Goal: Task Accomplishment & Management: Use online tool/utility

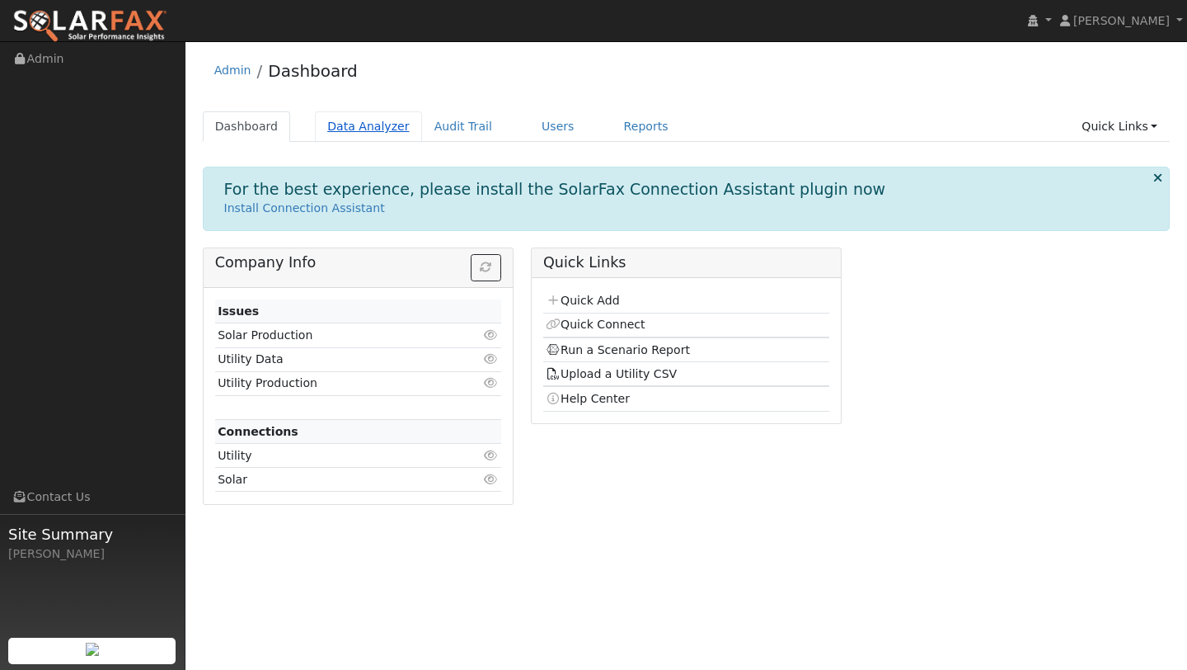
click at [352, 113] on link "Data Analyzer" at bounding box center [368, 126] width 107 height 31
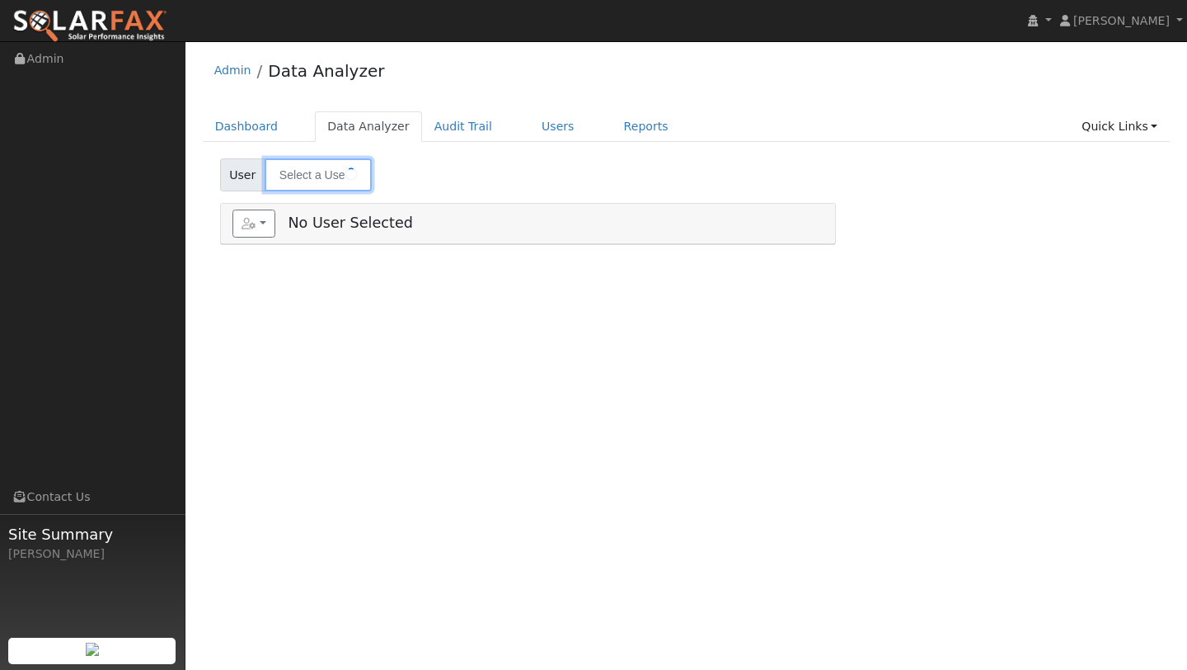
type input "Tommy Caballero"
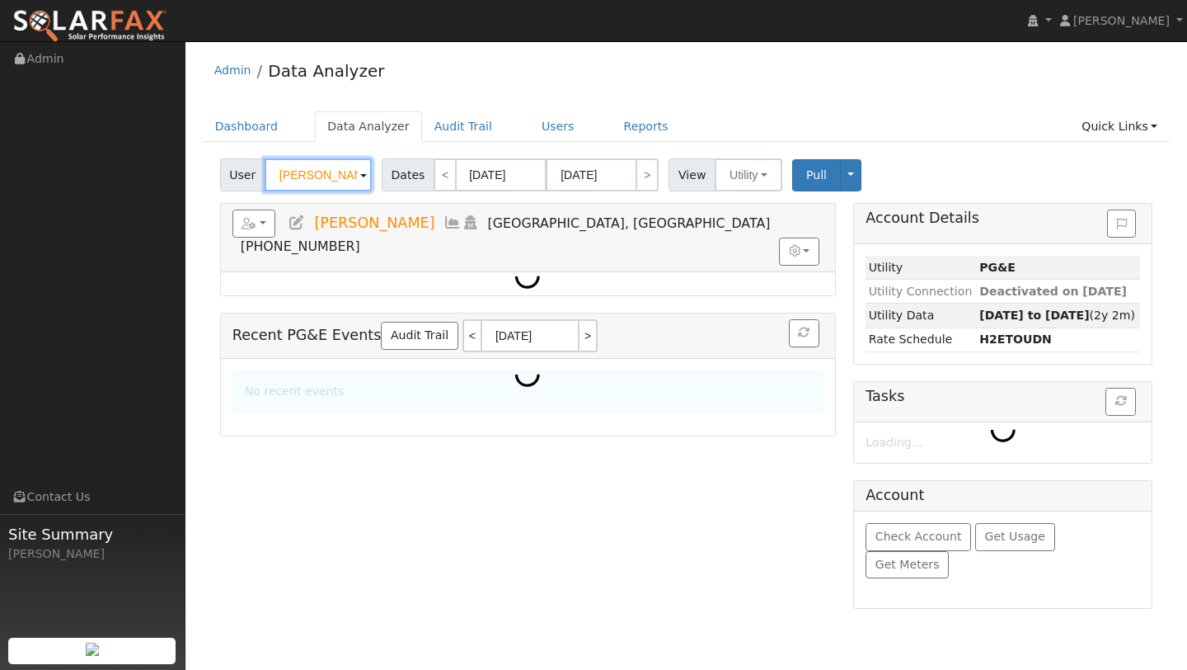
click at [334, 176] on input "Tommy Caballero" at bounding box center [318, 174] width 107 height 33
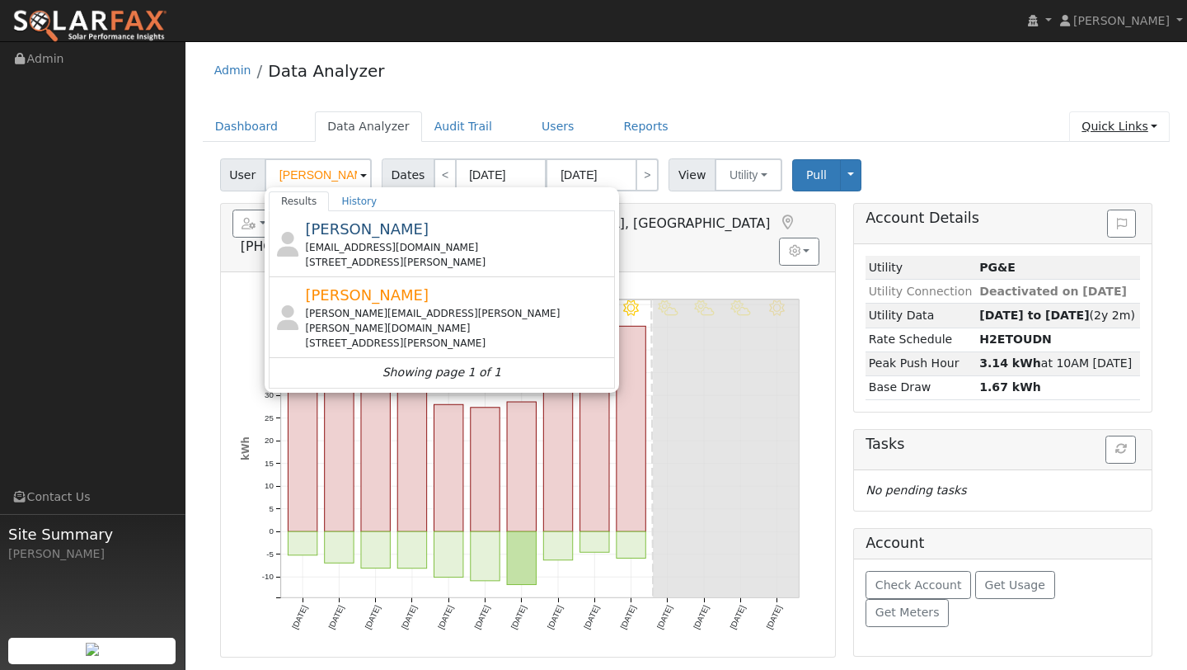
click at [1096, 120] on link "Quick Links" at bounding box center [1119, 126] width 101 height 31
type input "Tommy Caballero"
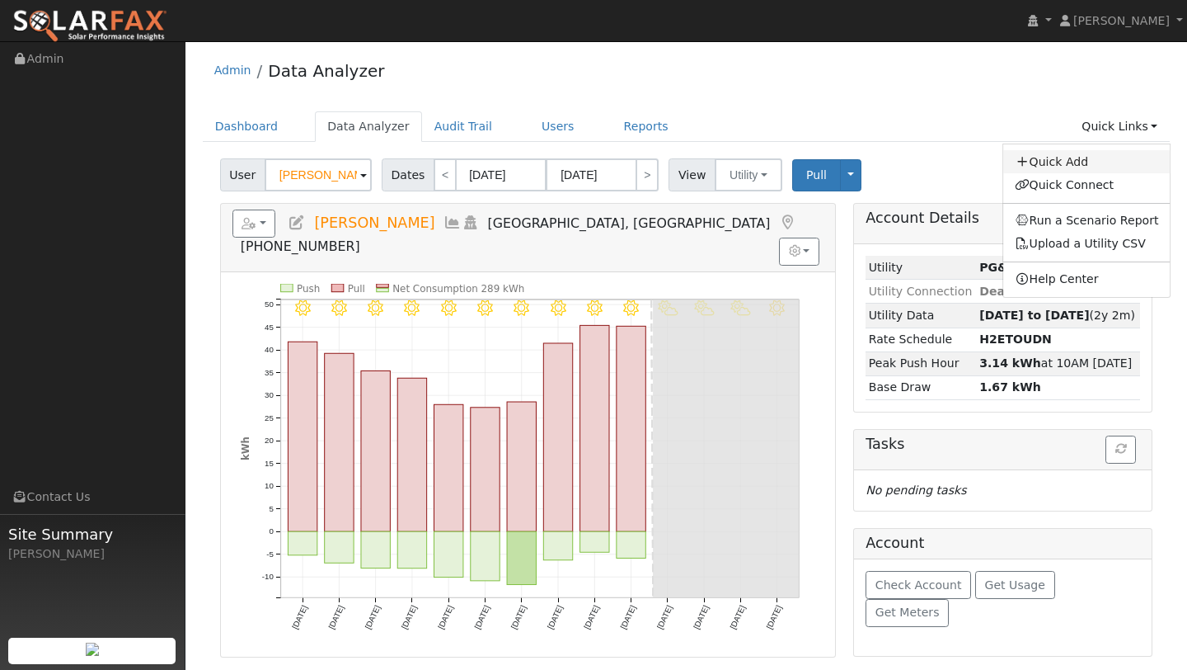
click at [1026, 167] on icon at bounding box center [1022, 162] width 15 height 12
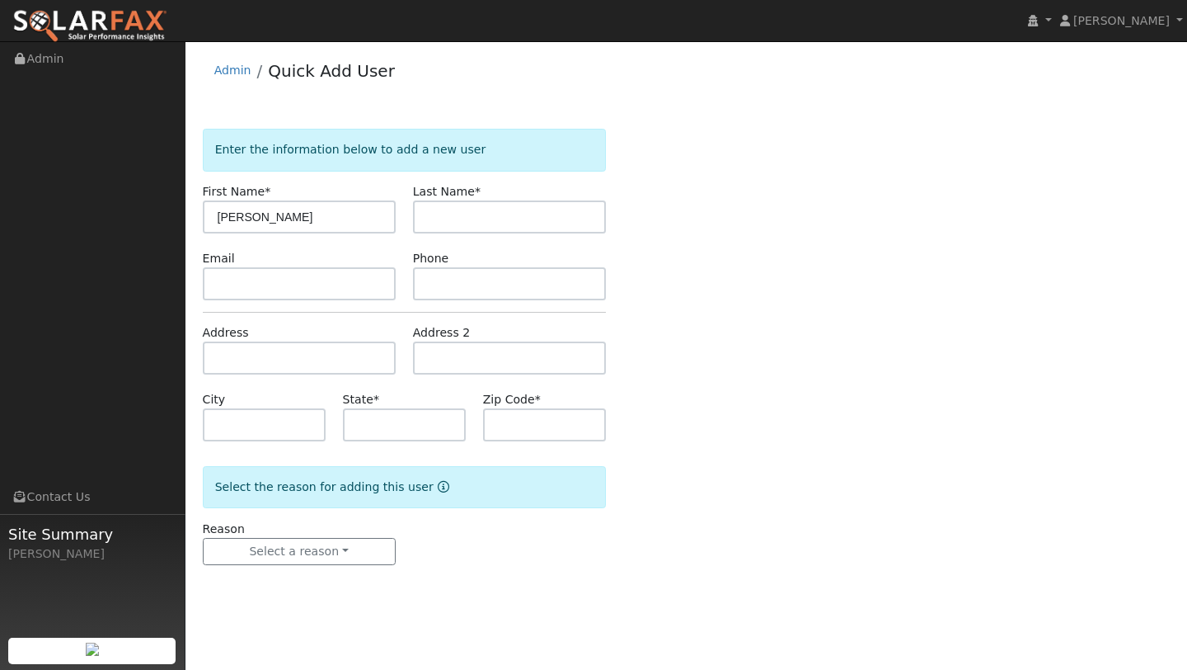
type input "[PERSON_NAME]"
click at [432, 217] on input "text" at bounding box center [509, 216] width 193 height 33
type input "Quedding"
click at [316, 353] on input "text" at bounding box center [299, 357] width 193 height 33
type input "[STREET_ADDRESS]"
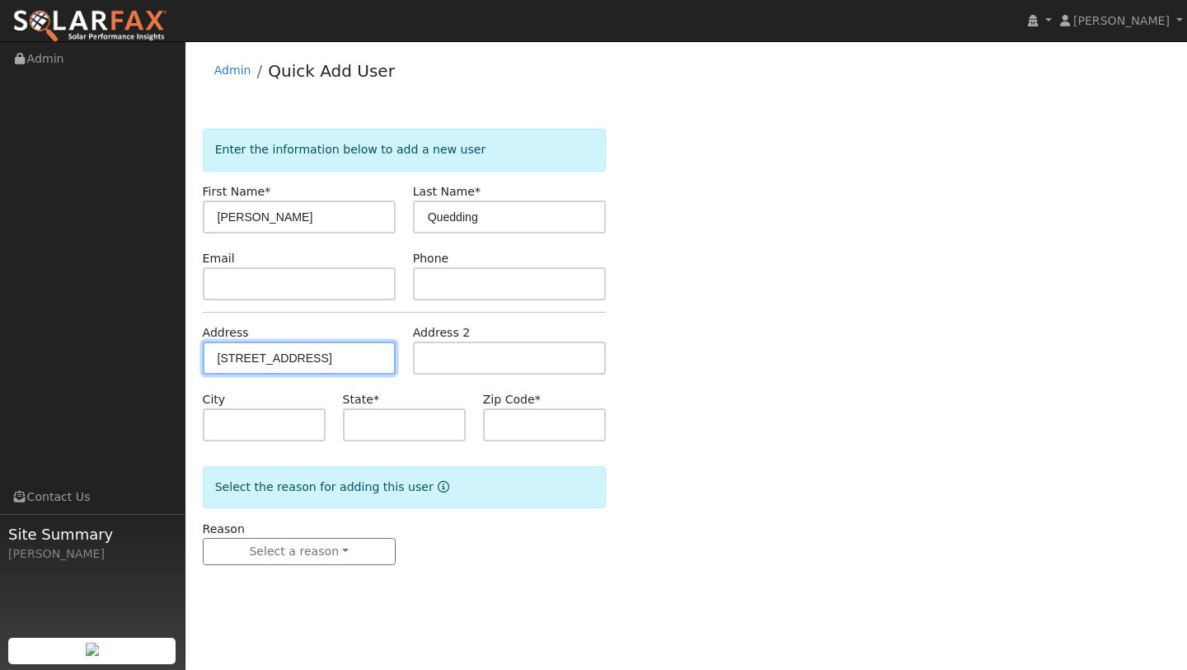
type input "Fairfield"
type input "CA"
type input "94533"
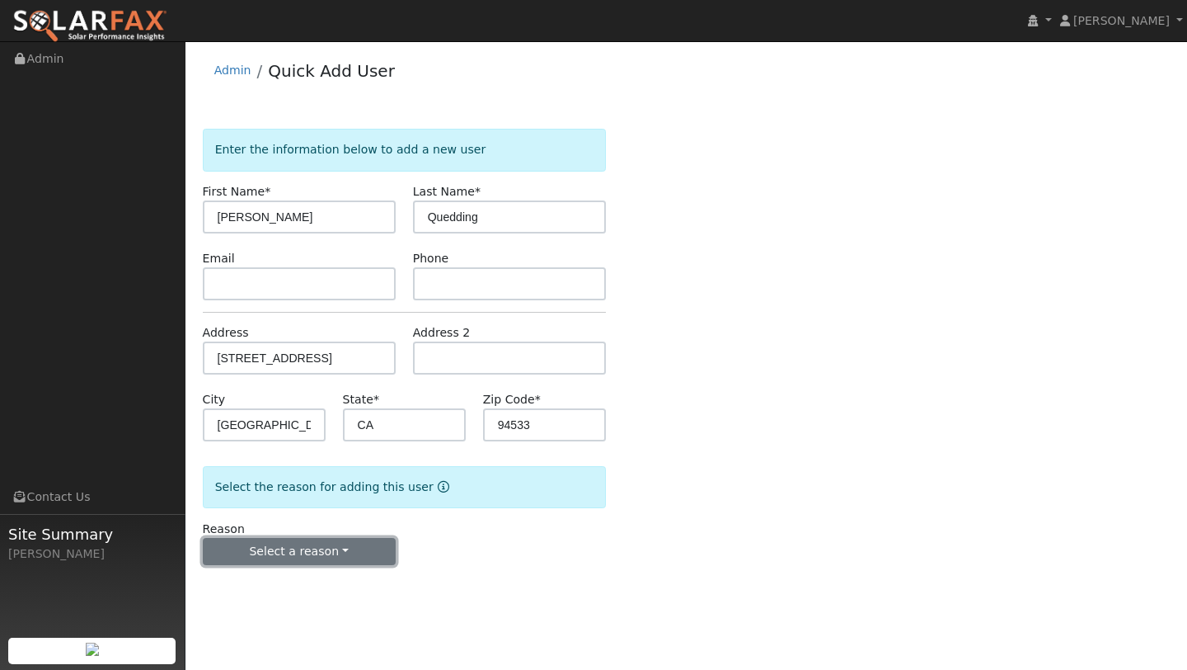
click at [323, 547] on button "Select a reason" at bounding box center [299, 552] width 193 height 28
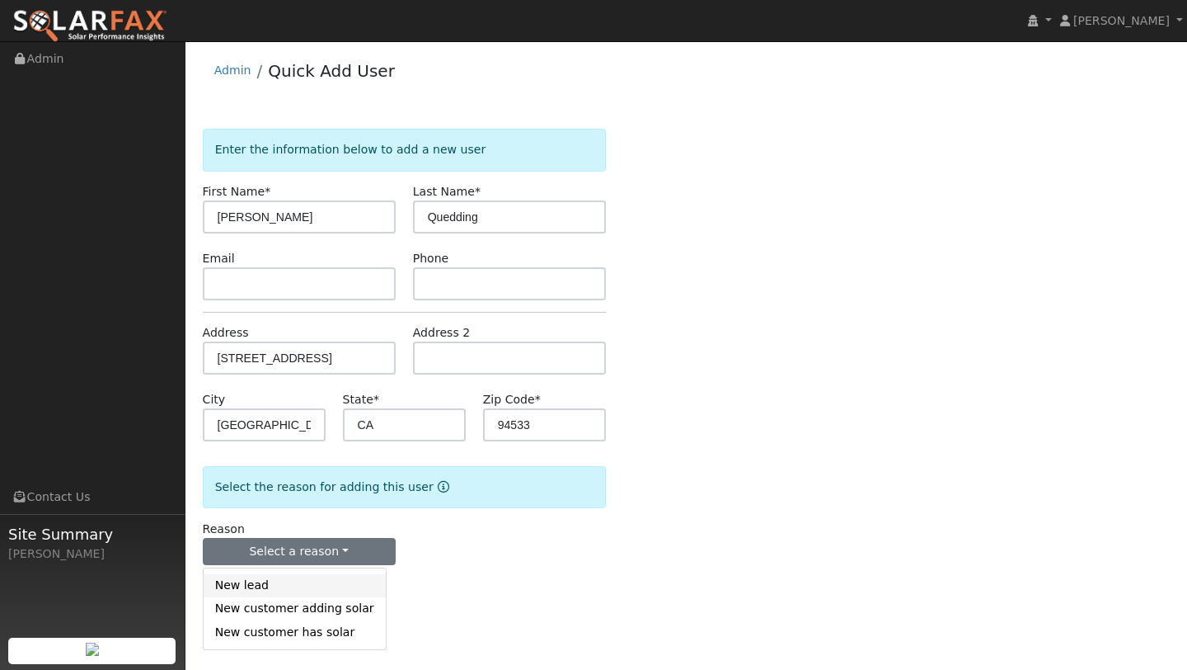
click at [312, 580] on link "New lead" at bounding box center [295, 585] width 182 height 23
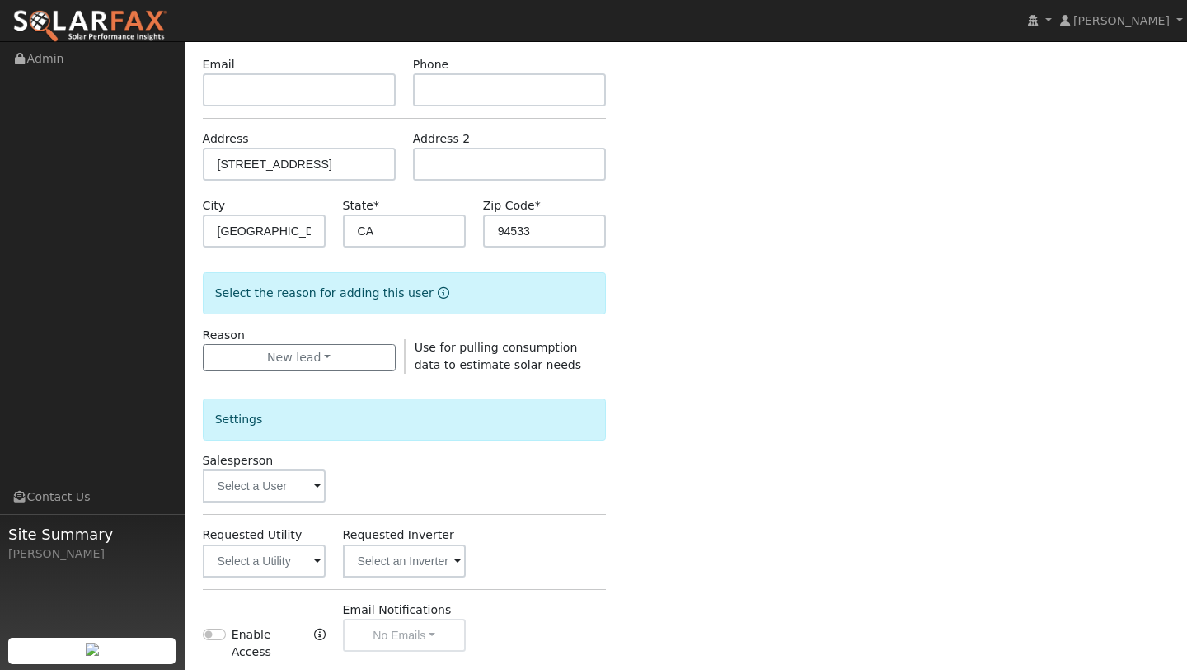
scroll to position [398, 0]
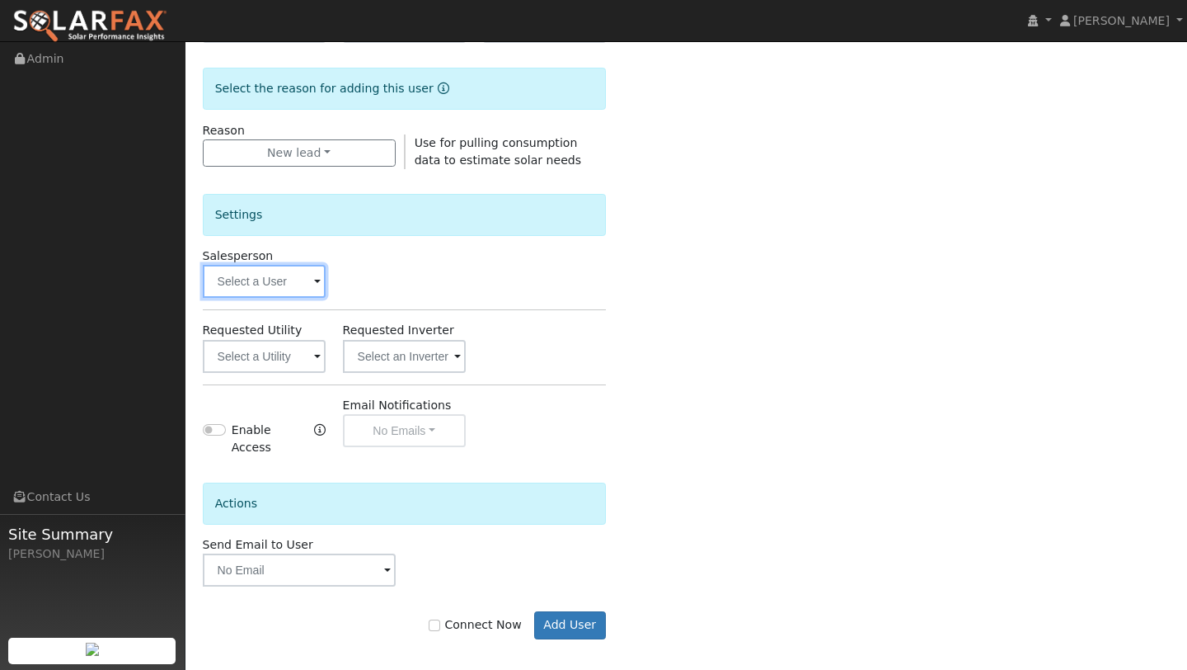
click at [289, 284] on input "text" at bounding box center [264, 281] width 123 height 33
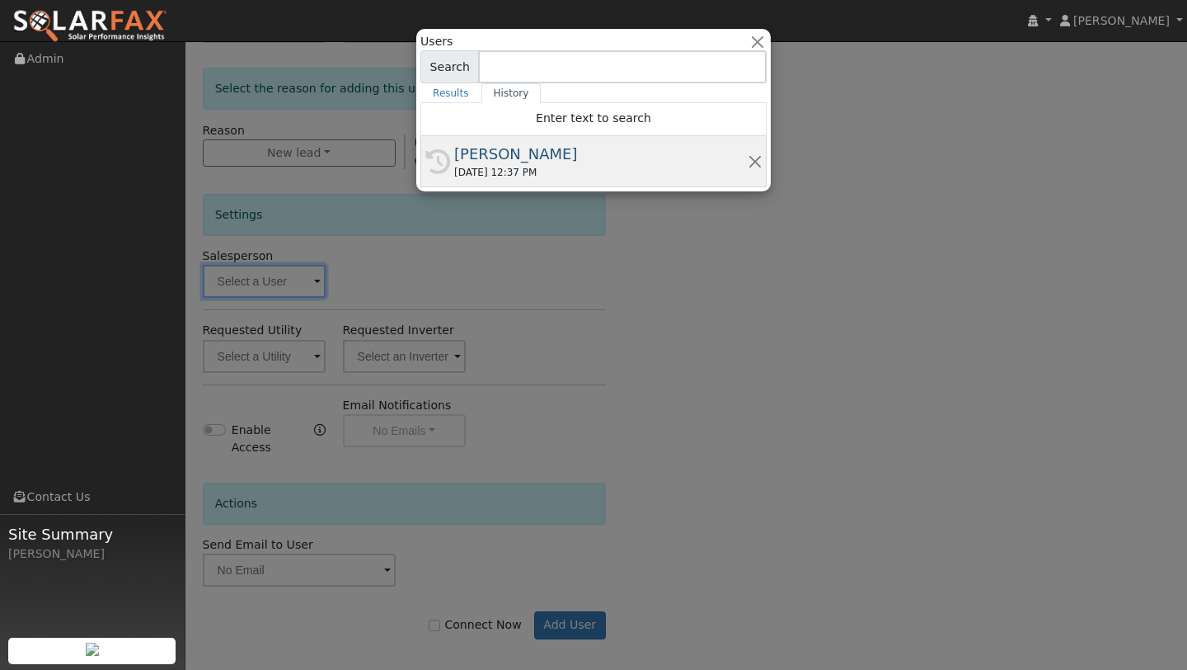
click at [502, 140] on div "History Kelsey Commerford 09/05/2025 12:37 PM" at bounding box center [594, 161] width 346 height 51
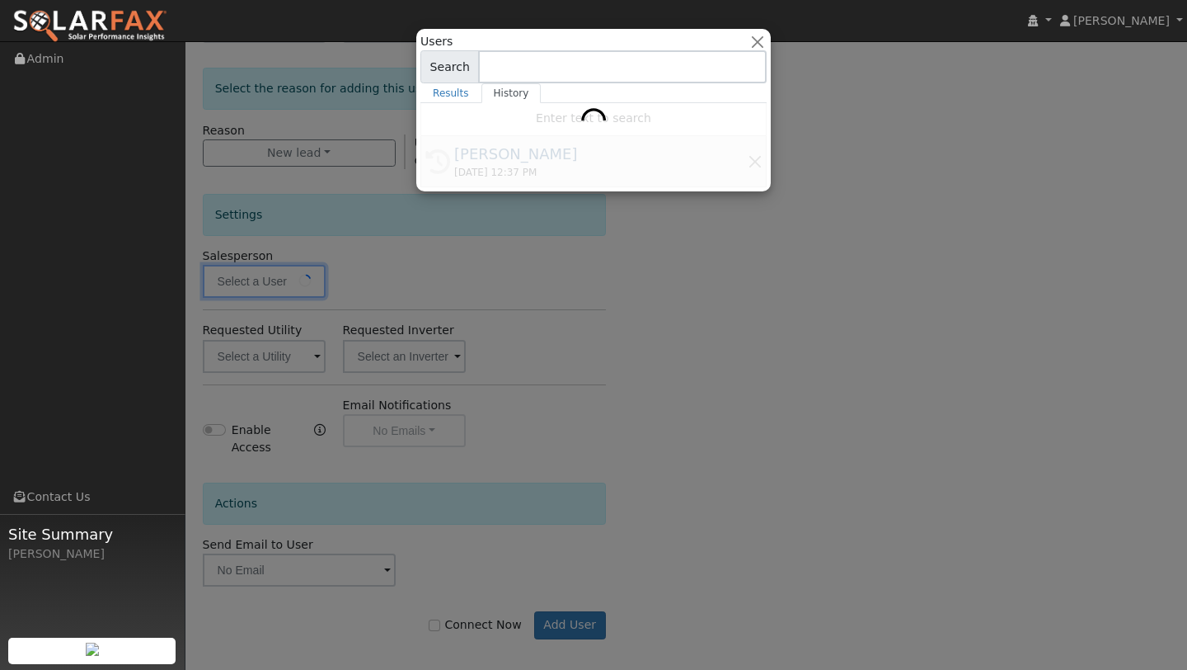
type input "[PERSON_NAME]"
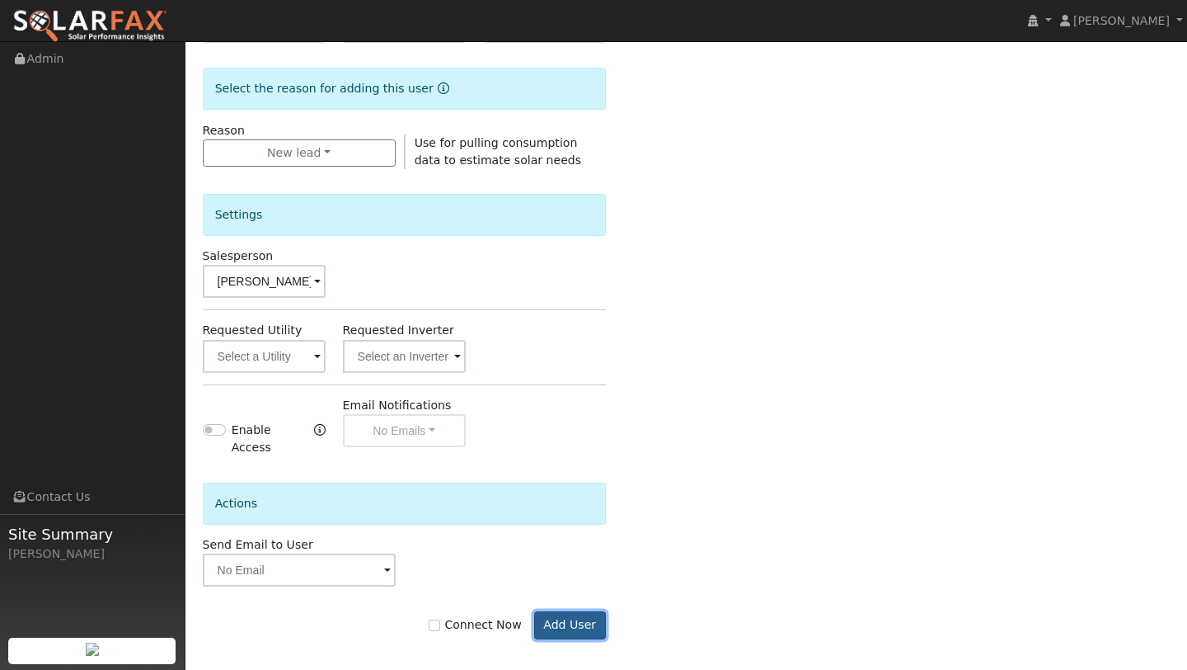
click at [601, 614] on button "Add User" at bounding box center [570, 625] width 72 height 28
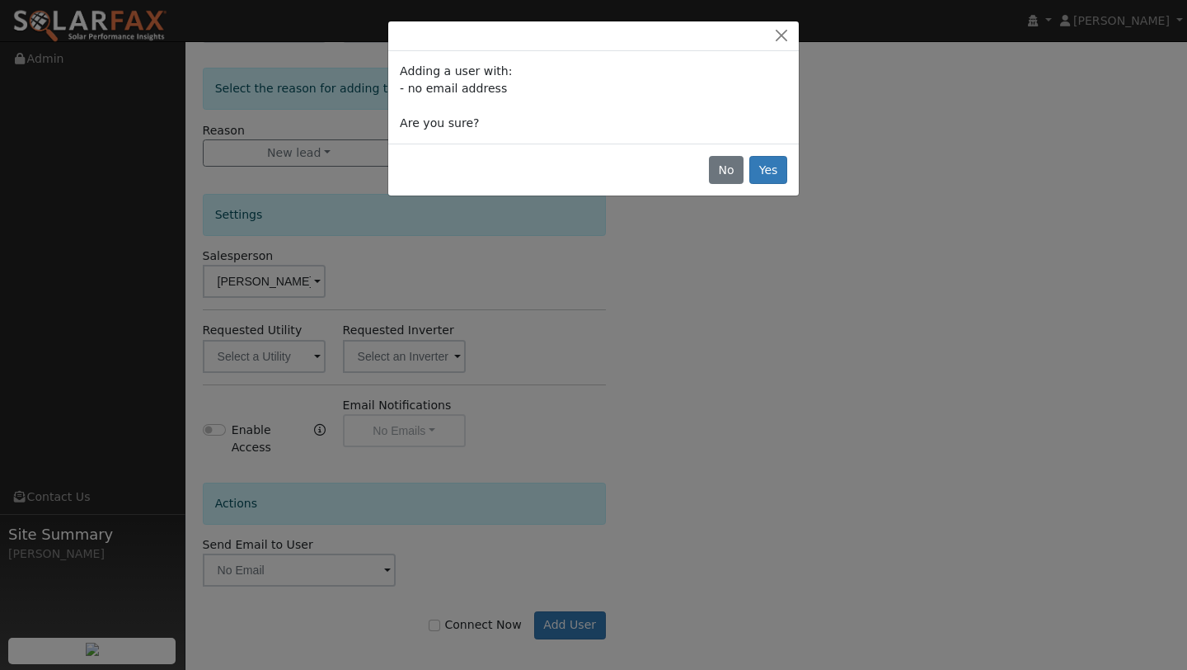
click at [773, 155] on div "No Yes" at bounding box center [593, 169] width 411 height 52
click at [774, 163] on button "Yes" at bounding box center [769, 170] width 38 height 28
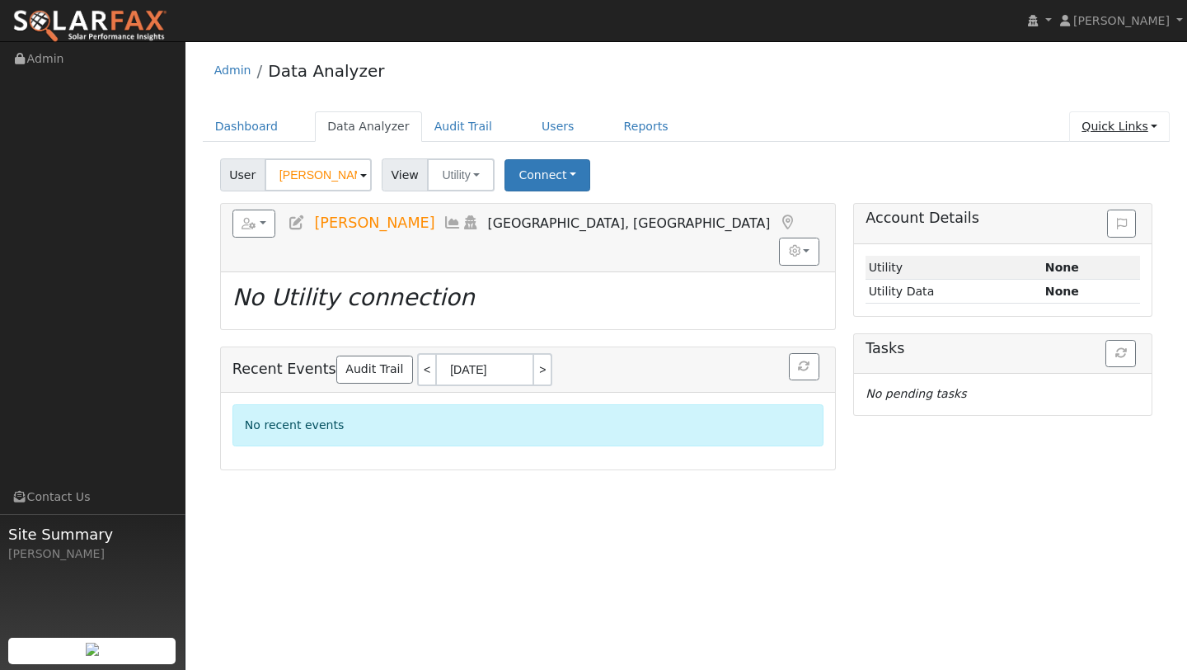
click at [1102, 122] on link "Quick Links" at bounding box center [1119, 126] width 101 height 31
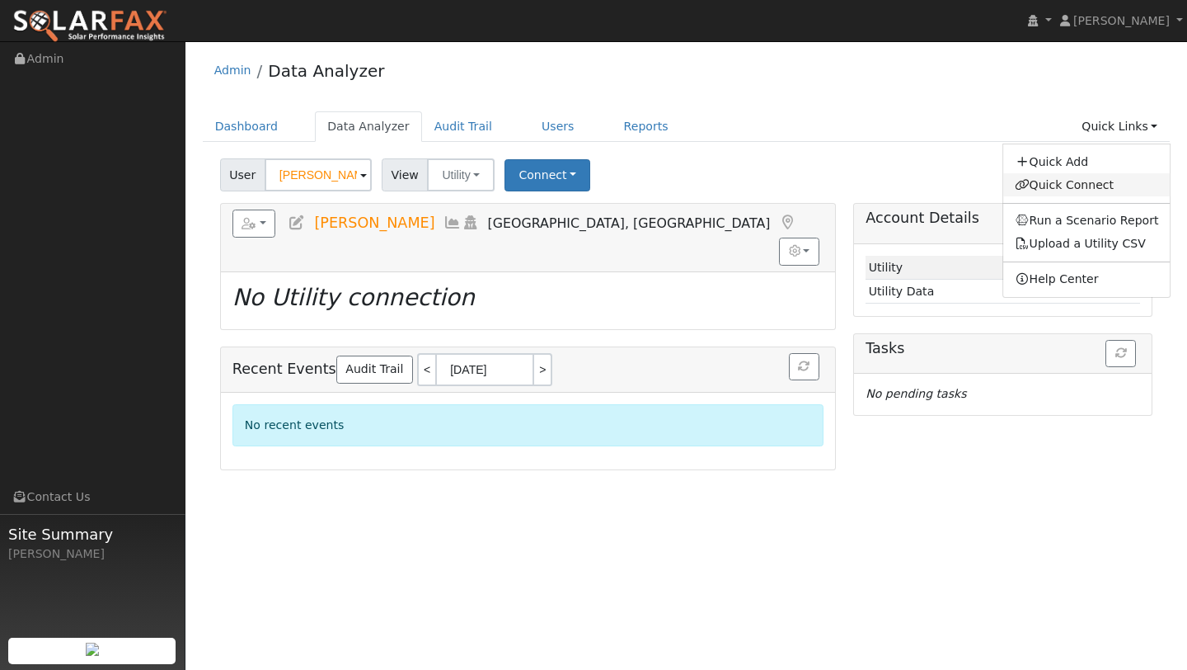
click at [1072, 176] on link "Quick Connect" at bounding box center [1086, 184] width 167 height 23
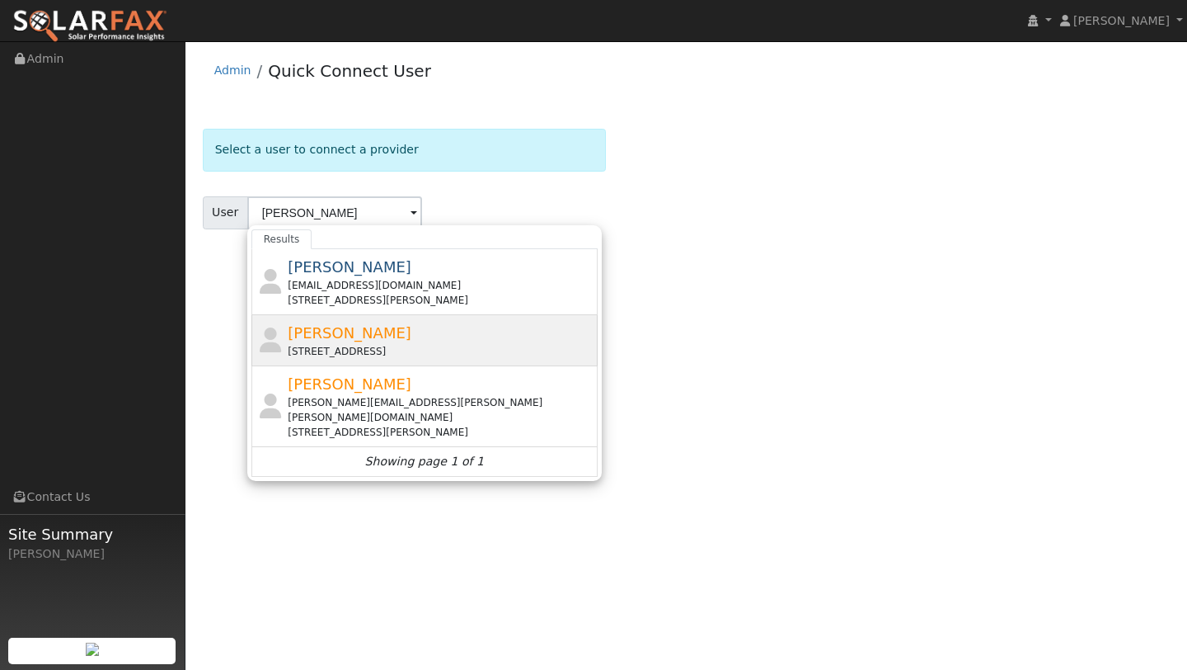
click at [360, 342] on div "[PERSON_NAME] [STREET_ADDRESS]" at bounding box center [441, 340] width 306 height 37
type input "[PERSON_NAME]"
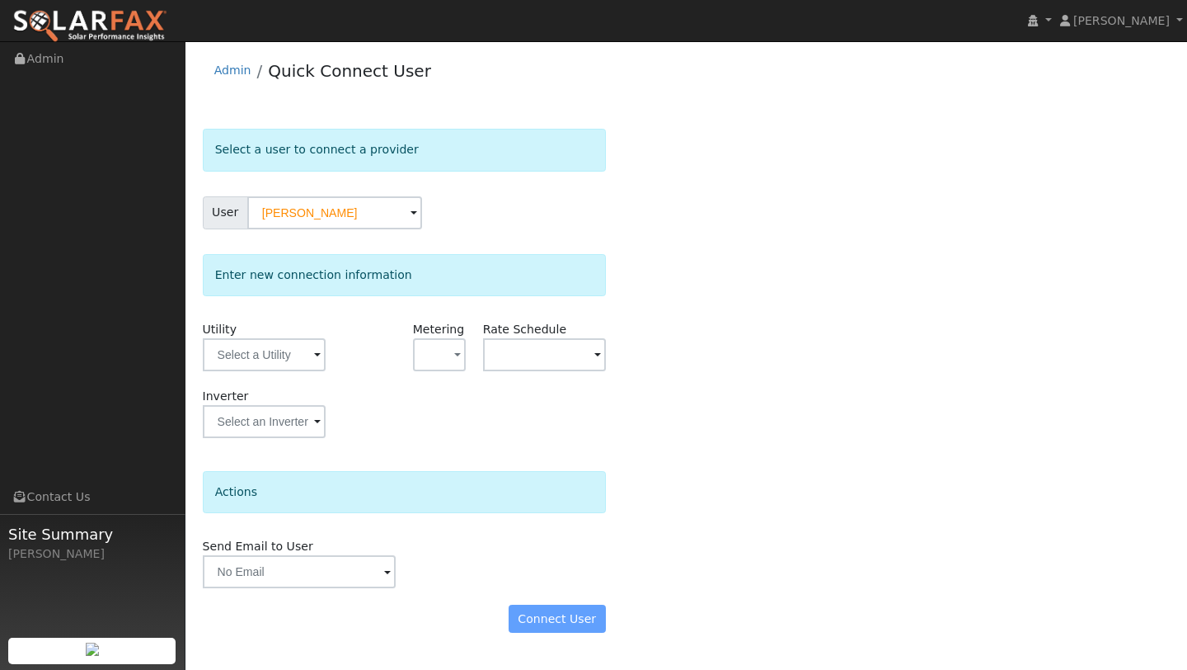
click at [572, 652] on div "User Profile First name Last name Email Email Notifications No Emails No Emails…" at bounding box center [687, 355] width 1002 height 628
click at [568, 624] on div "Connect User" at bounding box center [404, 618] width 421 height 28
click at [270, 354] on input "text" at bounding box center [264, 354] width 123 height 33
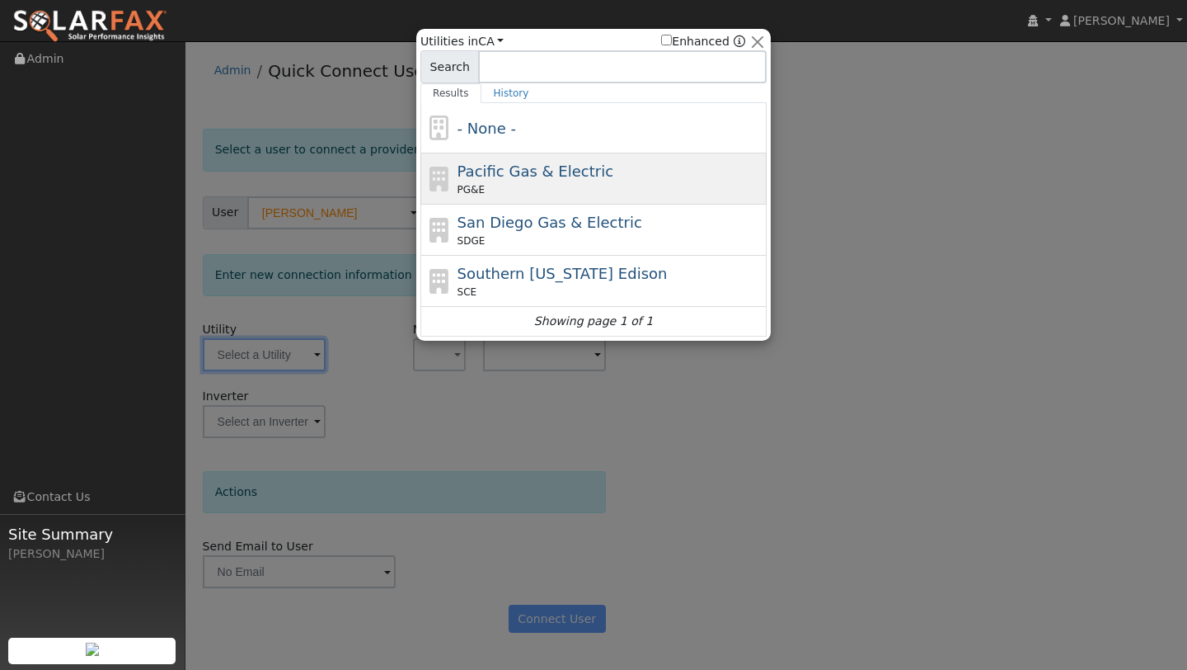
click at [458, 190] on span "PG&E" at bounding box center [471, 189] width 27 height 15
type input "PG&E"
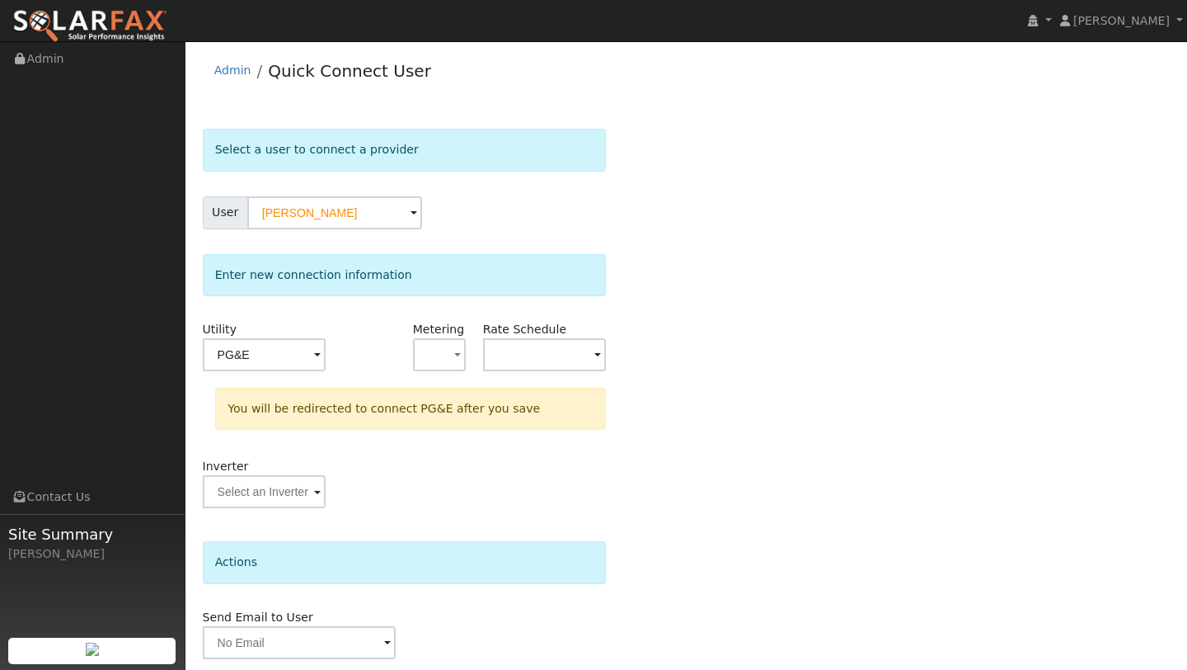
scroll to position [58, 0]
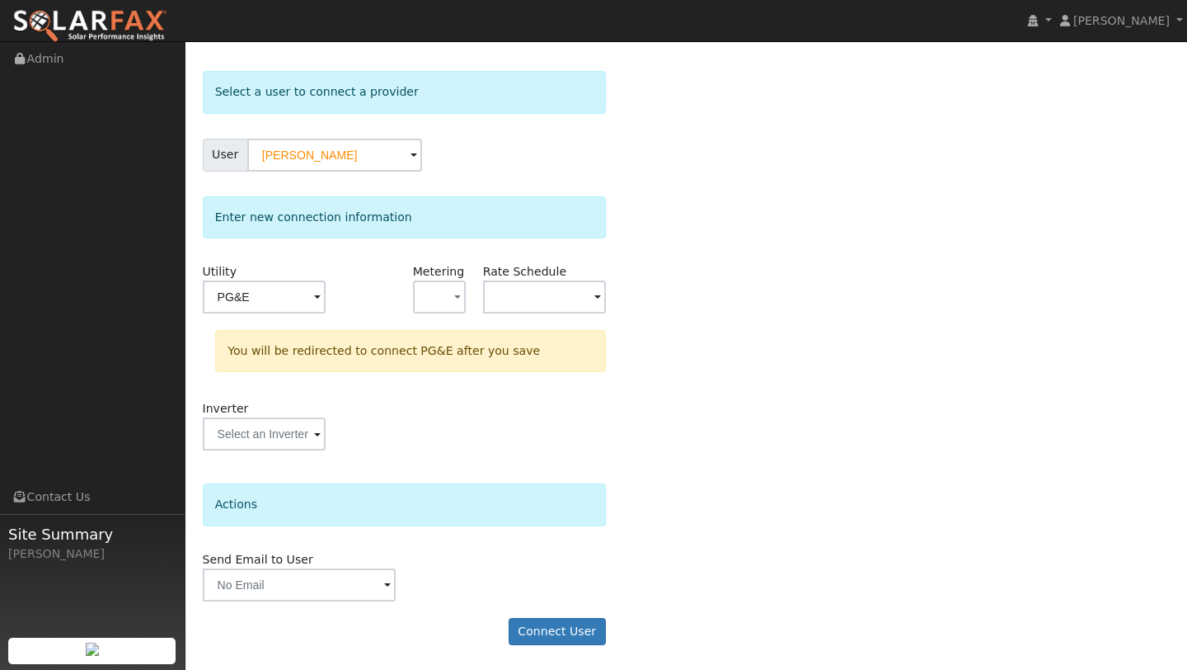
click at [562, 605] on form "Select a user to connect a provider User [PERSON_NAME] Account Default Account …" at bounding box center [404, 366] width 403 height 590
click at [566, 618] on button "Connect User" at bounding box center [557, 632] width 97 height 28
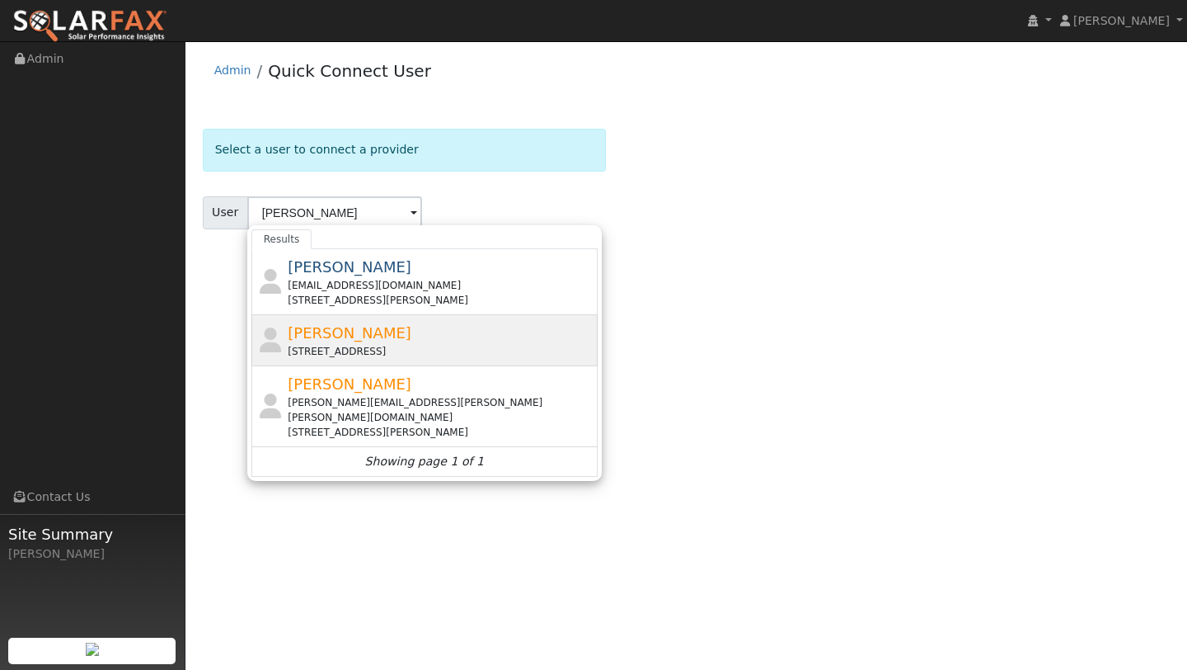
click at [343, 333] on span "[PERSON_NAME]" at bounding box center [350, 332] width 124 height 17
type input "[PERSON_NAME]"
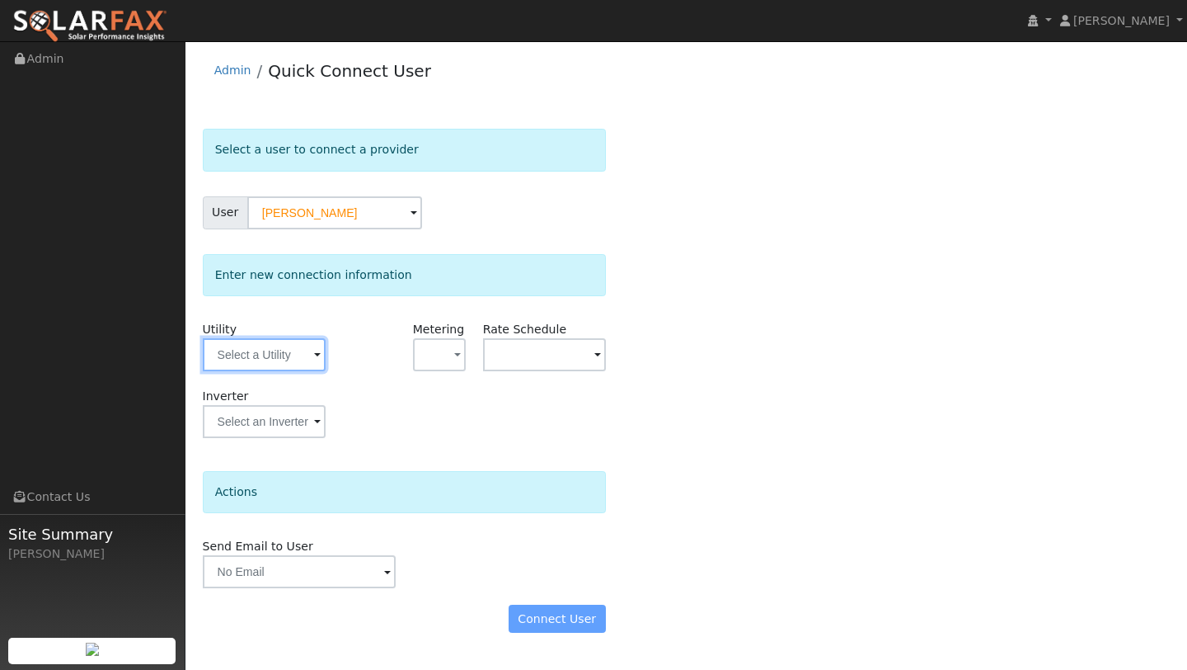
click at [289, 355] on input "text" at bounding box center [264, 354] width 123 height 33
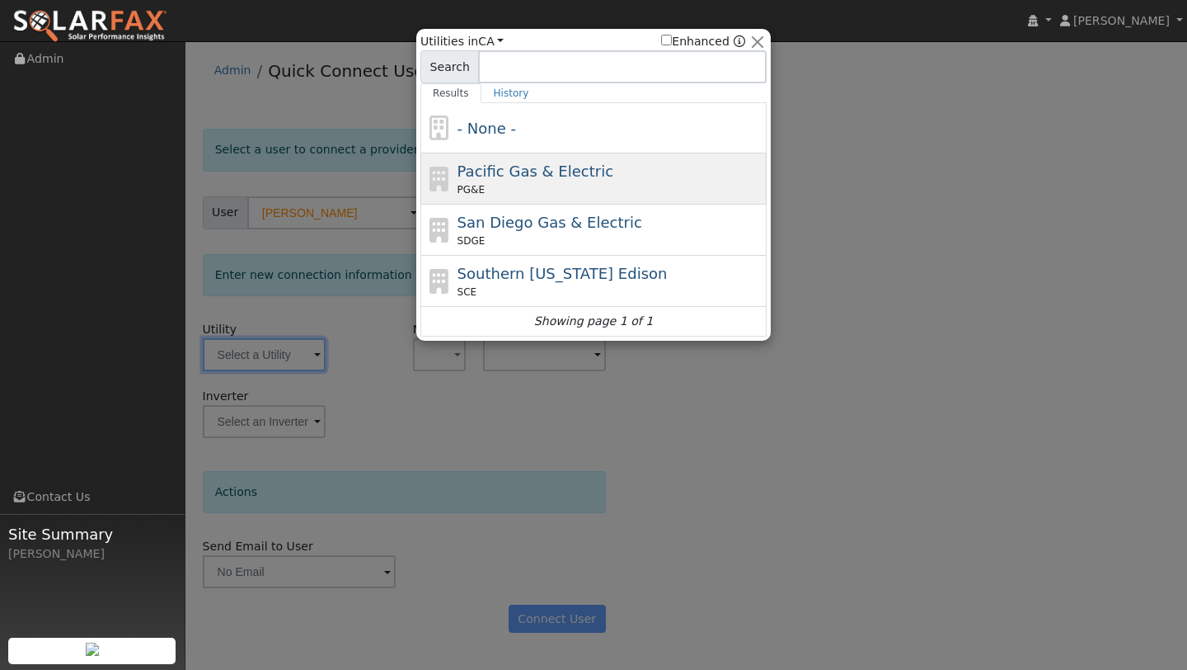
click at [467, 191] on span "PG&E" at bounding box center [471, 189] width 27 height 15
type input "PG&E"
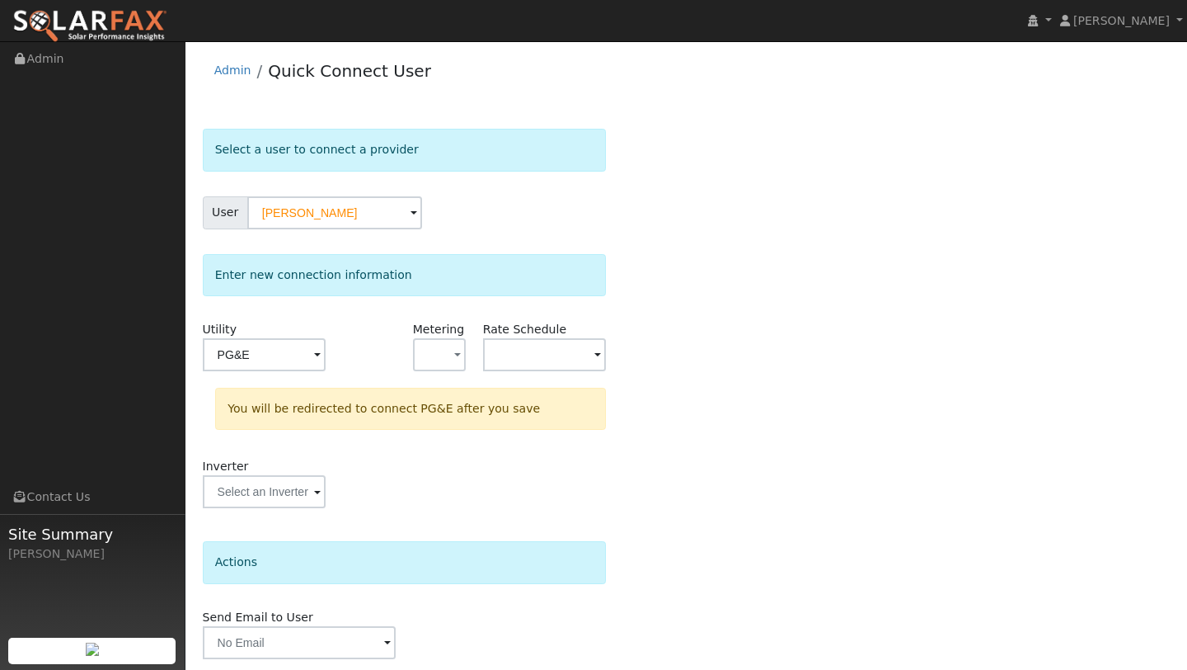
scroll to position [58, 0]
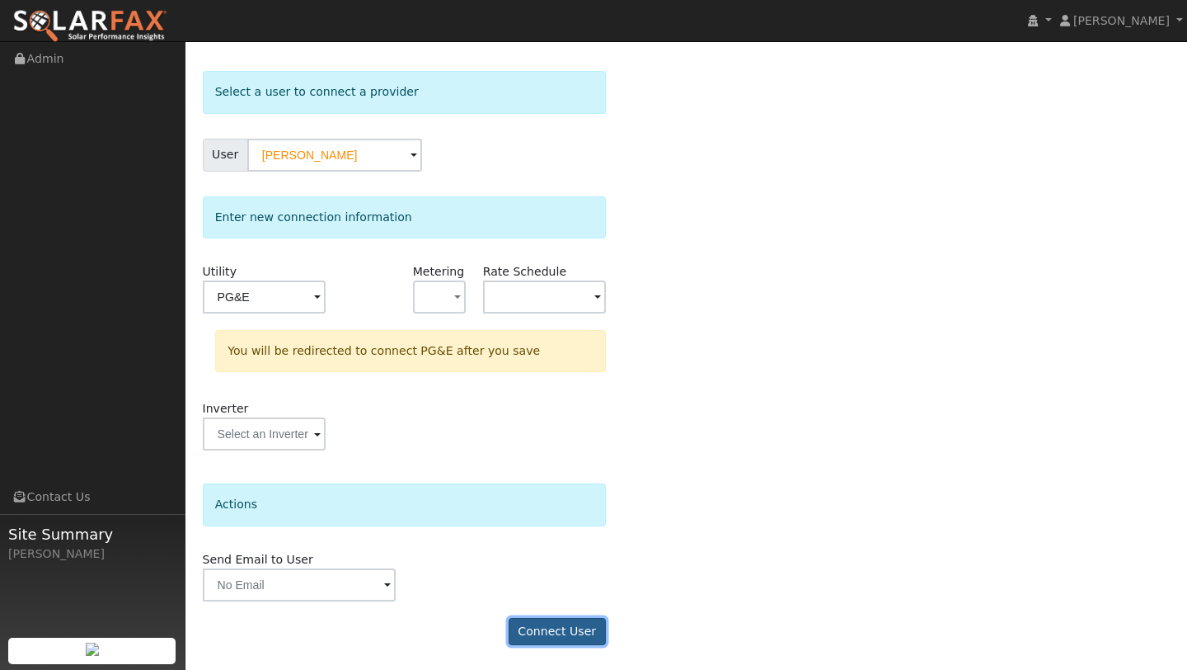
click at [584, 625] on button "Connect User" at bounding box center [557, 632] width 97 height 28
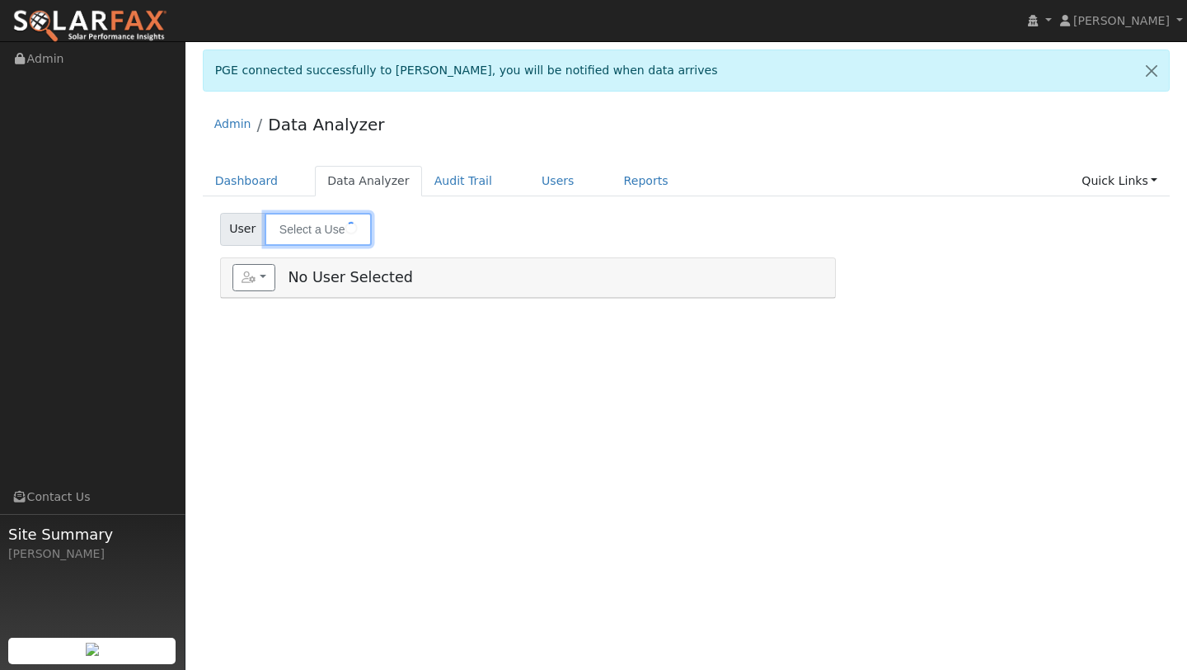
type input "[PERSON_NAME]"
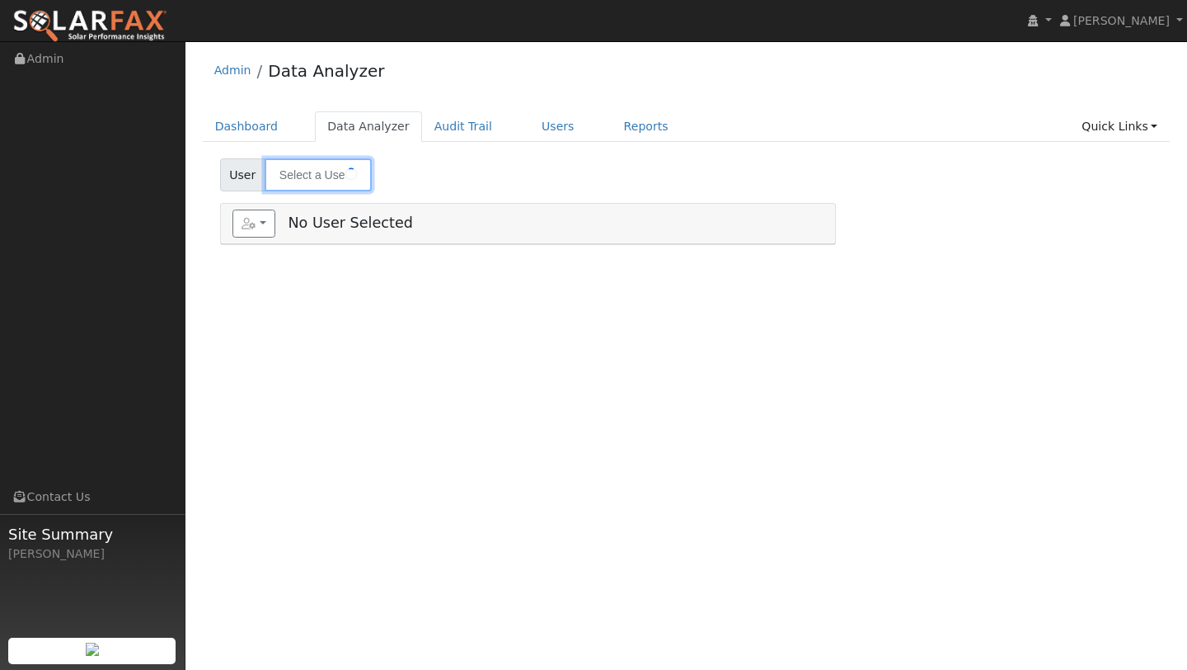
type input "[PERSON_NAME]"
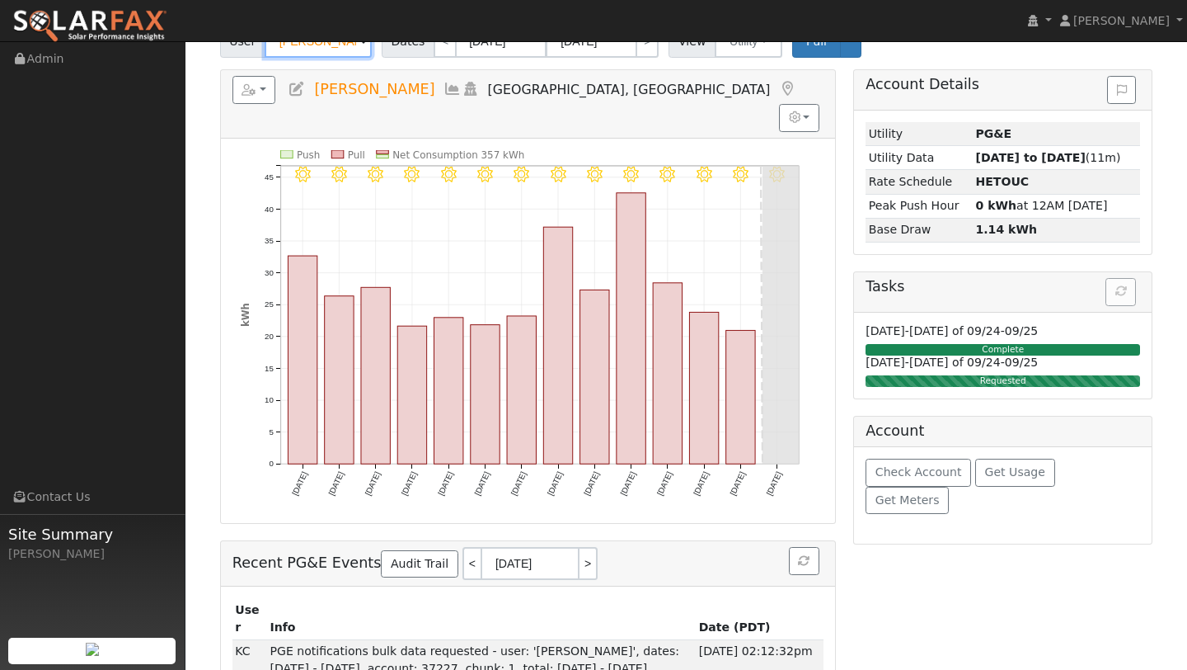
scroll to position [94, 0]
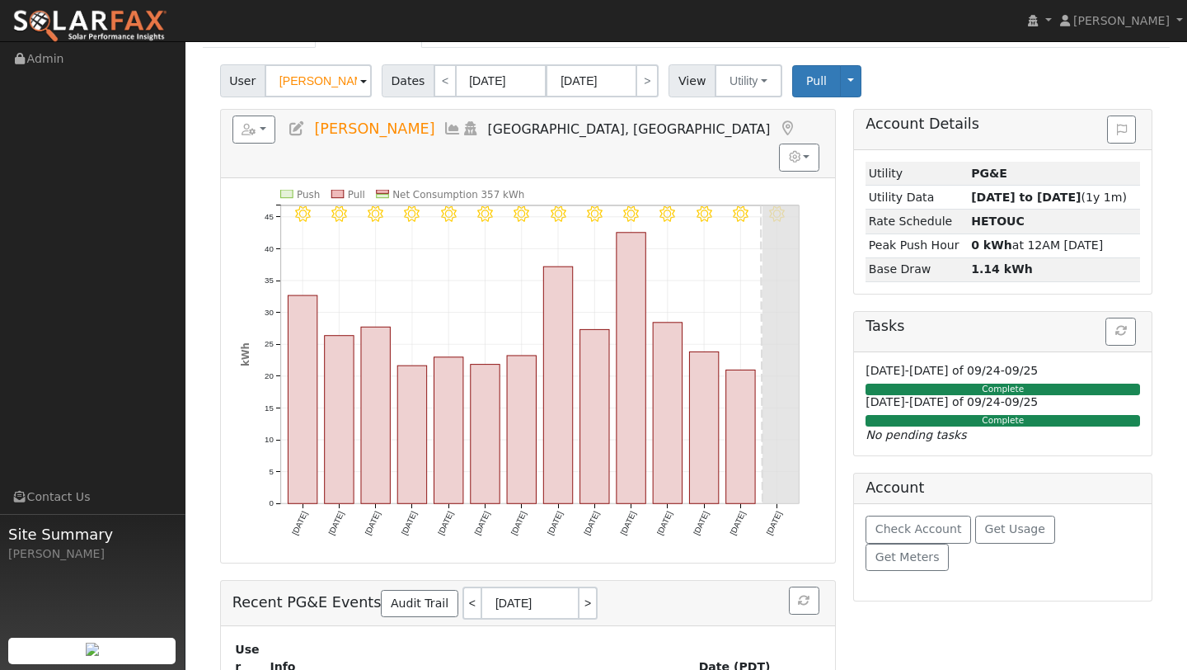
click at [59, 95] on ul "Navigation Admin Links Contact Us Site Summary Kelsey Commerford" at bounding box center [93, 377] width 186 height 670
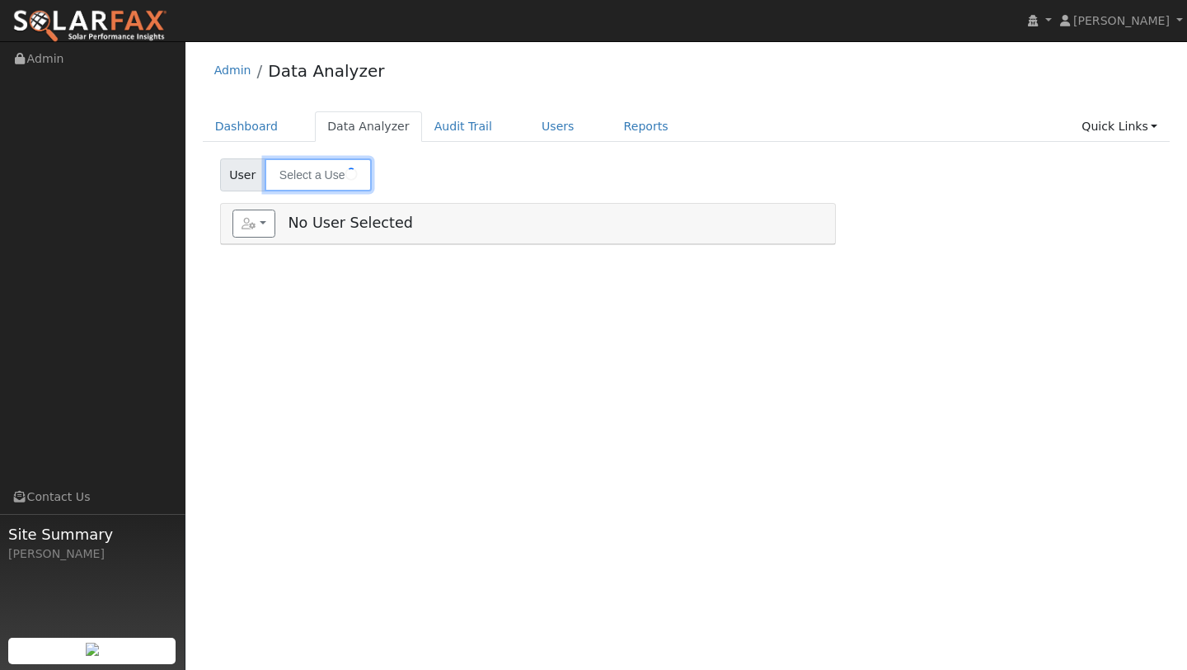
type input "[PERSON_NAME]"
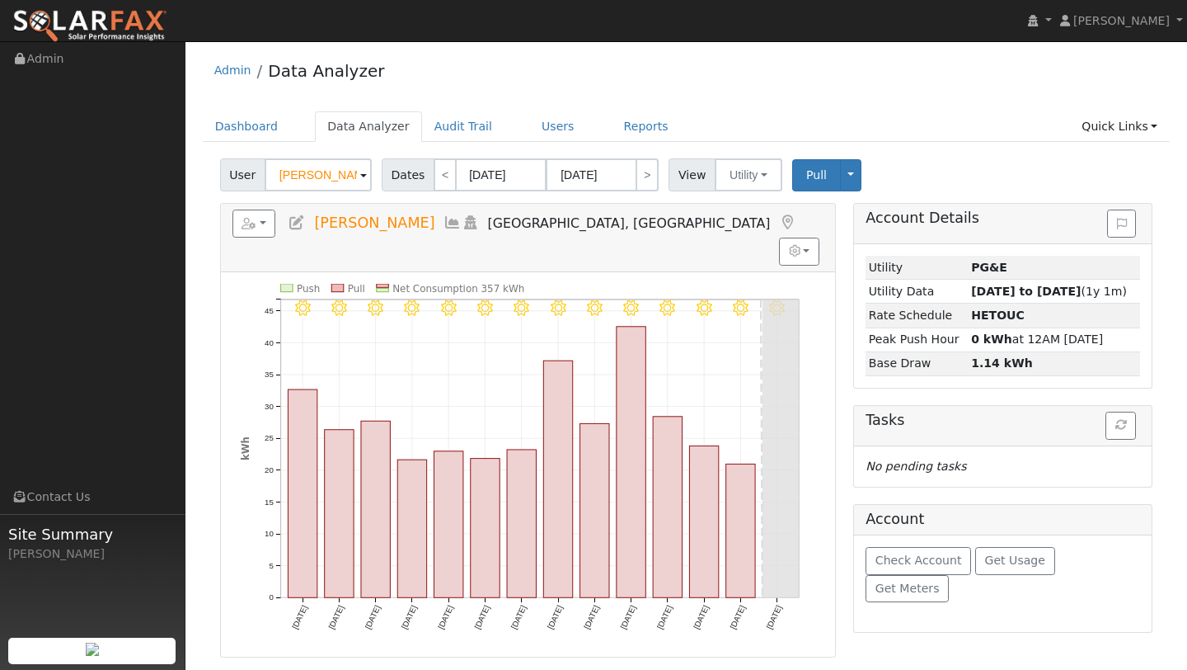
click at [254, 203] on div "Reports Scenario Health Check Energy Audit Account Timeline User Audit Trail In…" at bounding box center [528, 430] width 616 height 454
click at [254, 208] on div "Reports Scenario Health Check Energy Audit Account Timeline User Audit Trail In…" at bounding box center [528, 238] width 614 height 68
click at [254, 213] on button "button" at bounding box center [255, 223] width 44 height 28
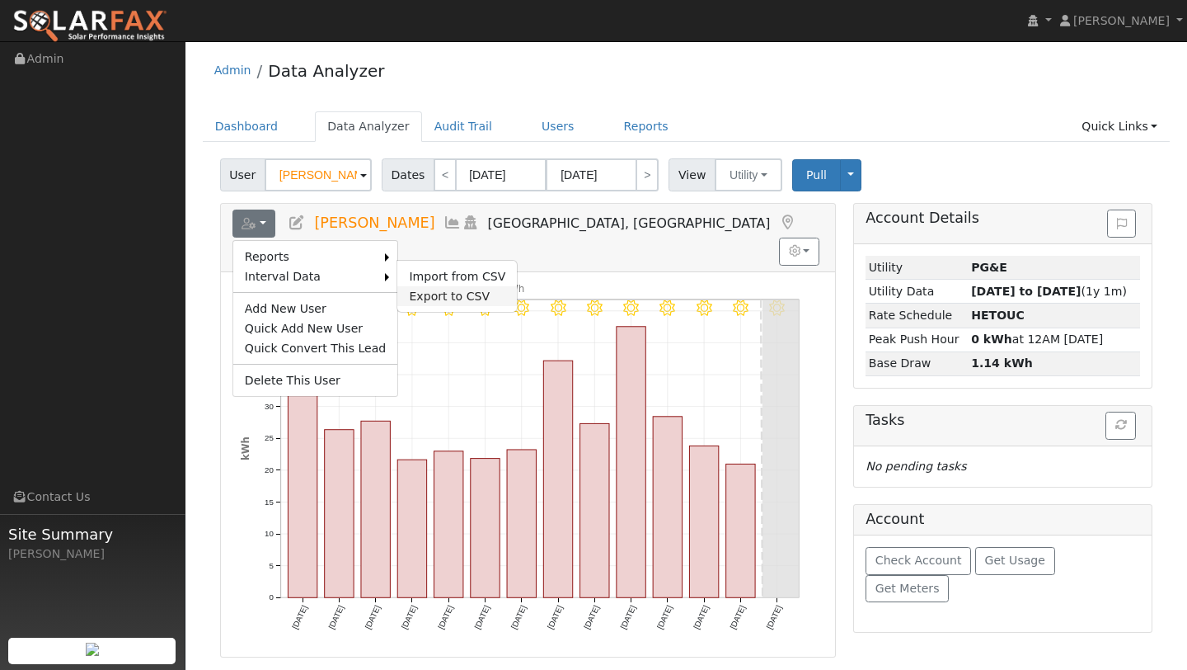
click at [415, 289] on link "Export to CSV" at bounding box center [457, 296] width 120 height 20
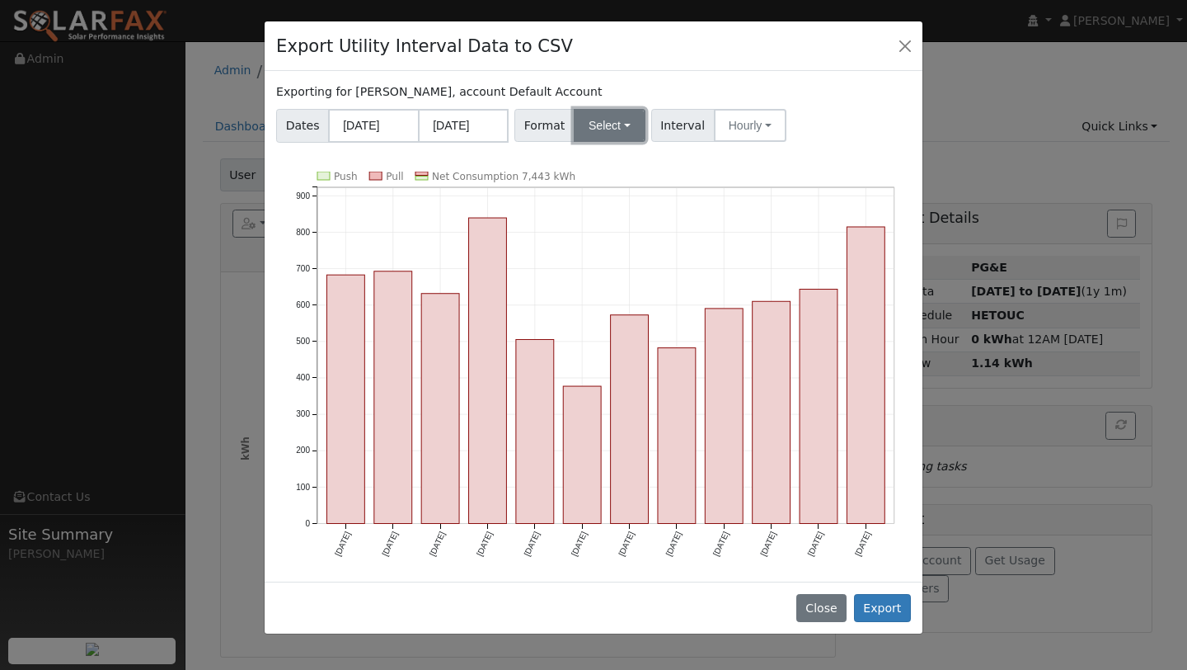
click at [585, 129] on button "Select" at bounding box center [610, 125] width 72 height 33
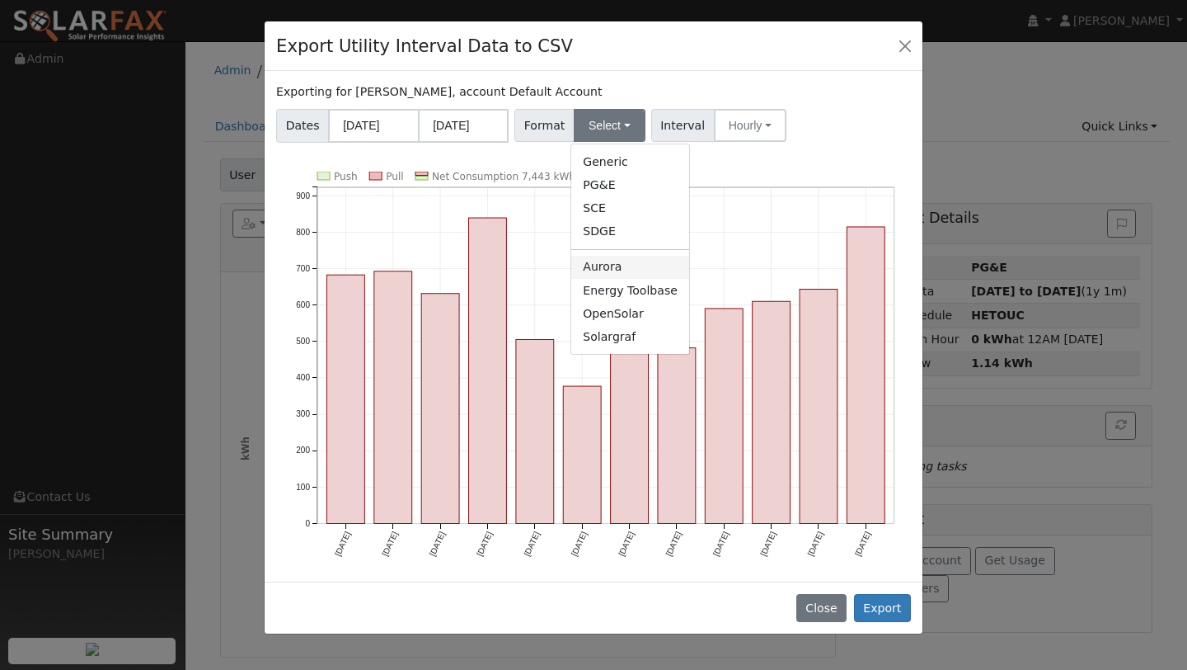
click at [620, 258] on link "Aurora" at bounding box center [630, 267] width 118 height 23
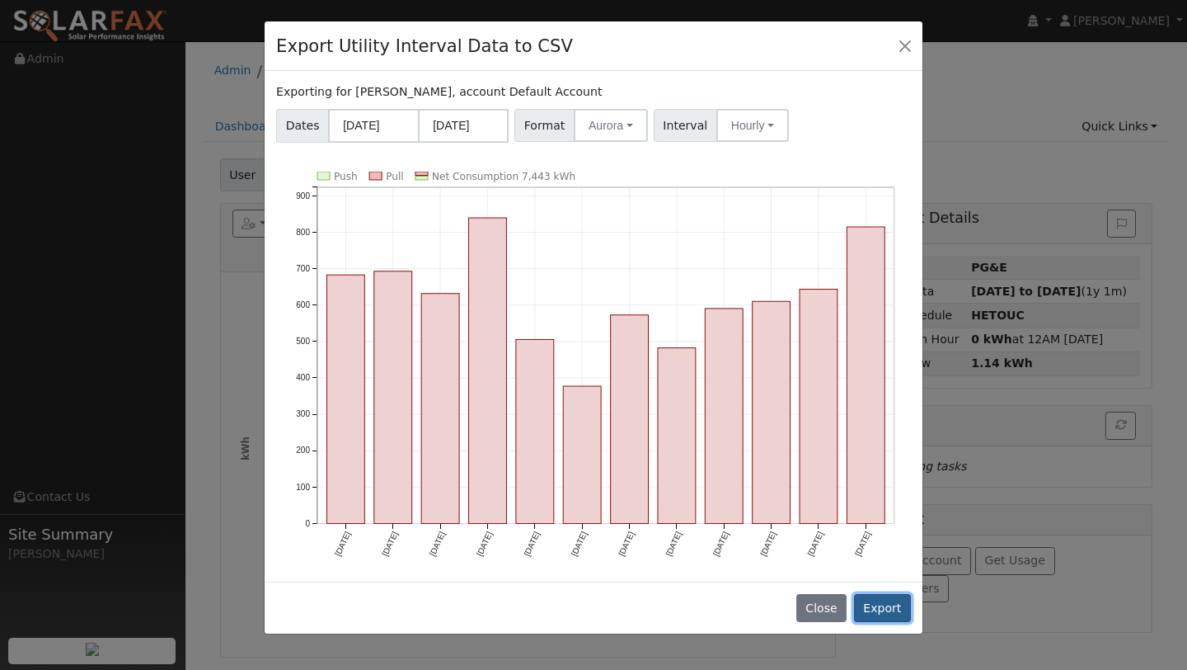
click at [886, 603] on button "Export" at bounding box center [882, 608] width 57 height 28
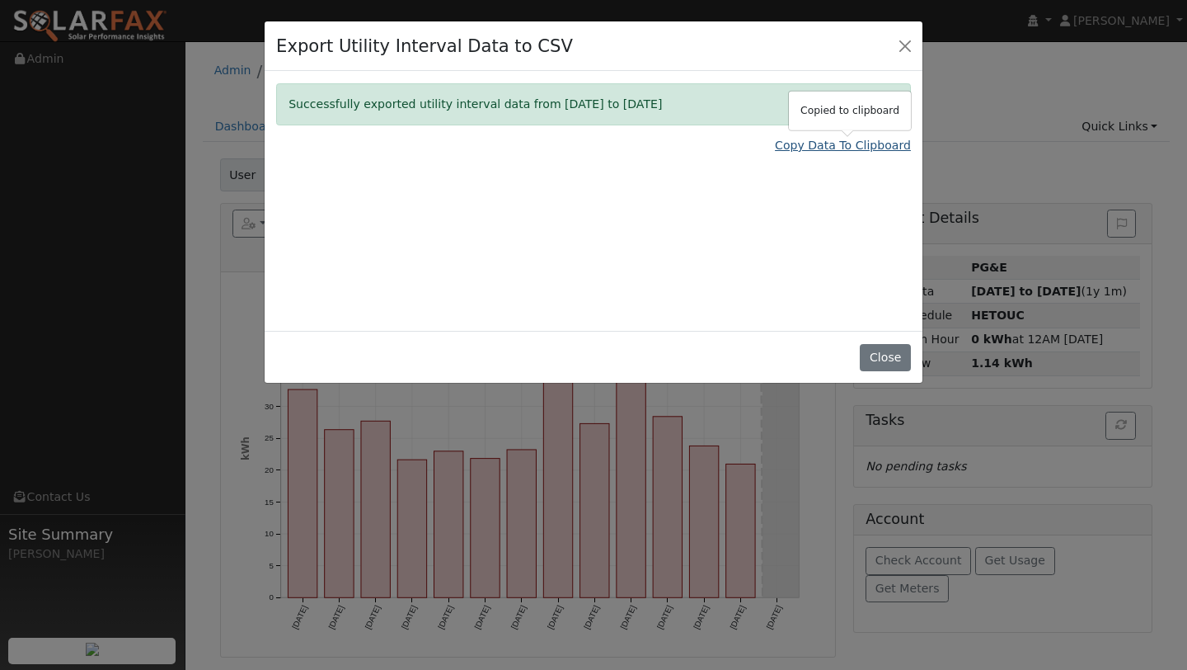
click at [788, 143] on link "Copy Data To Clipboard" at bounding box center [843, 145] width 136 height 17
click at [891, 47] on div "Export Utility Interval Data to CSV" at bounding box center [594, 46] width 658 height 50
click at [895, 47] on button "Close" at bounding box center [905, 45] width 23 height 23
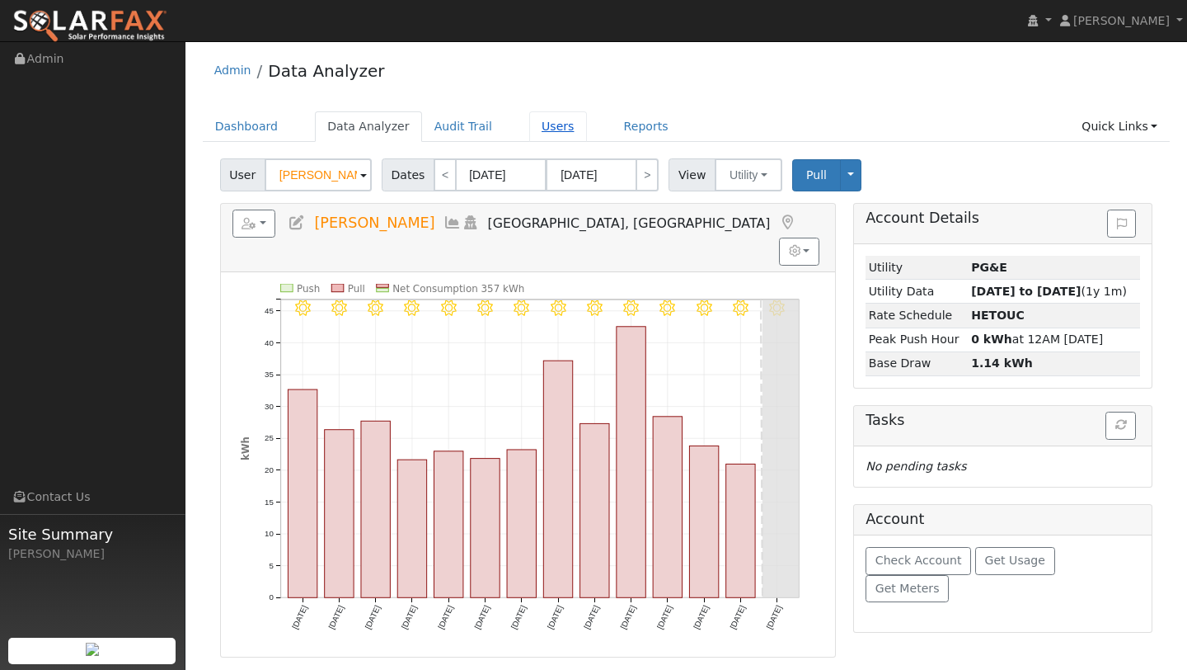
click at [545, 125] on link "Users" at bounding box center [558, 126] width 58 height 31
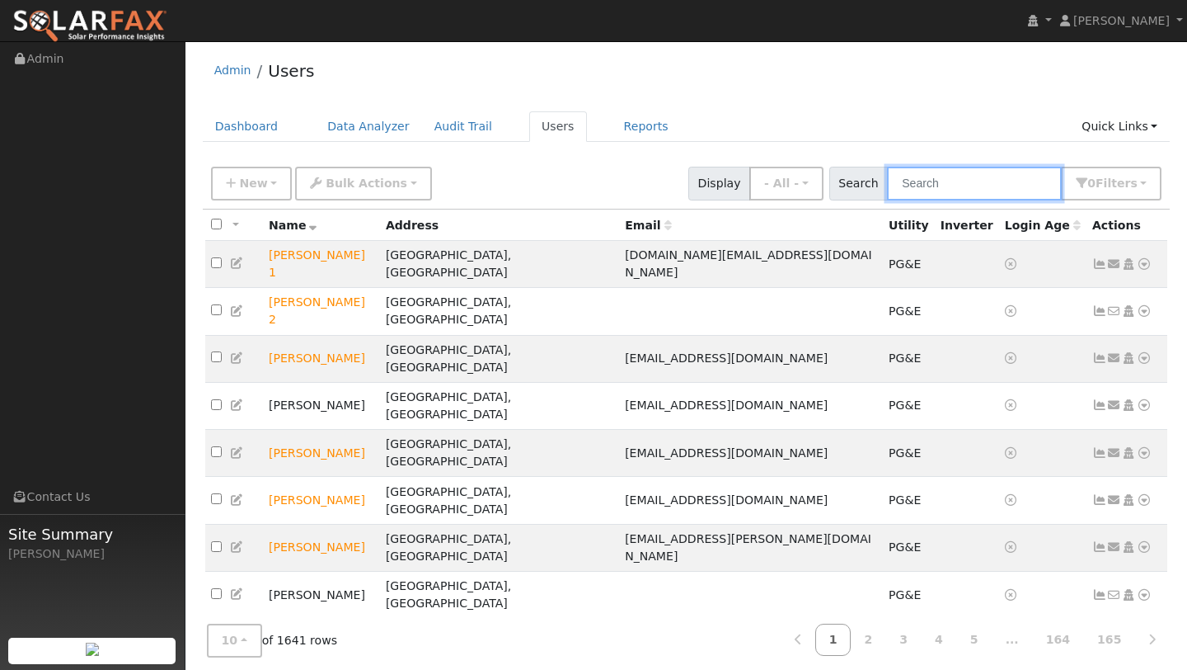
click at [918, 184] on input "text" at bounding box center [974, 184] width 175 height 34
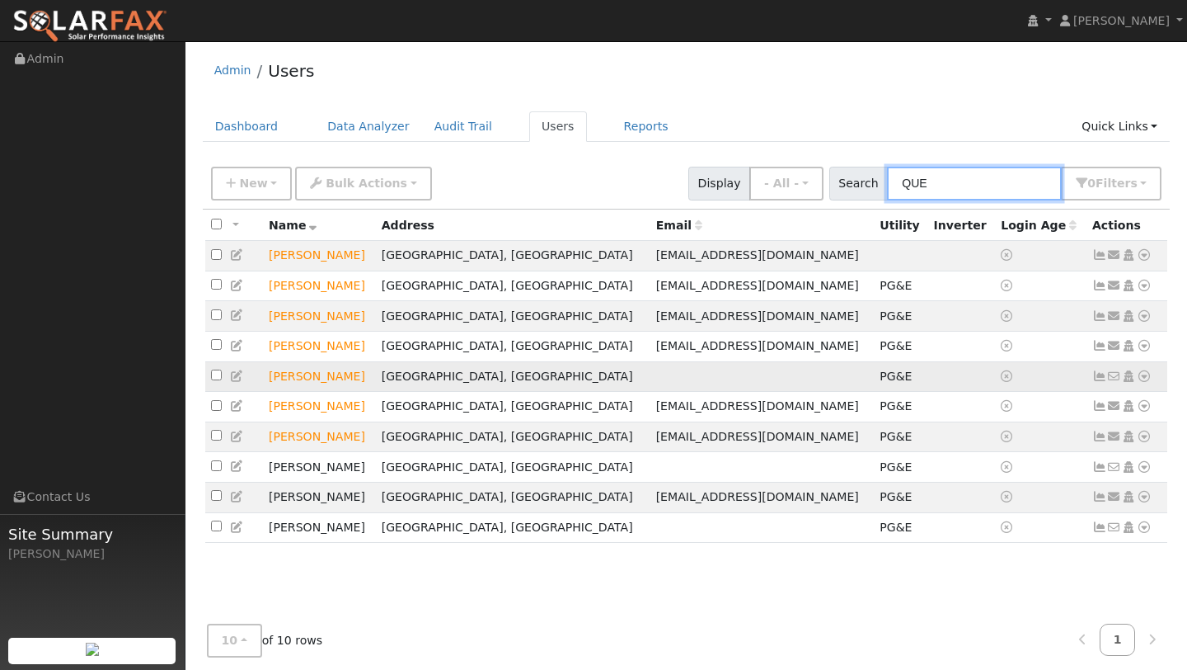
type input "QUE"
click at [1146, 378] on icon at bounding box center [1144, 376] width 15 height 12
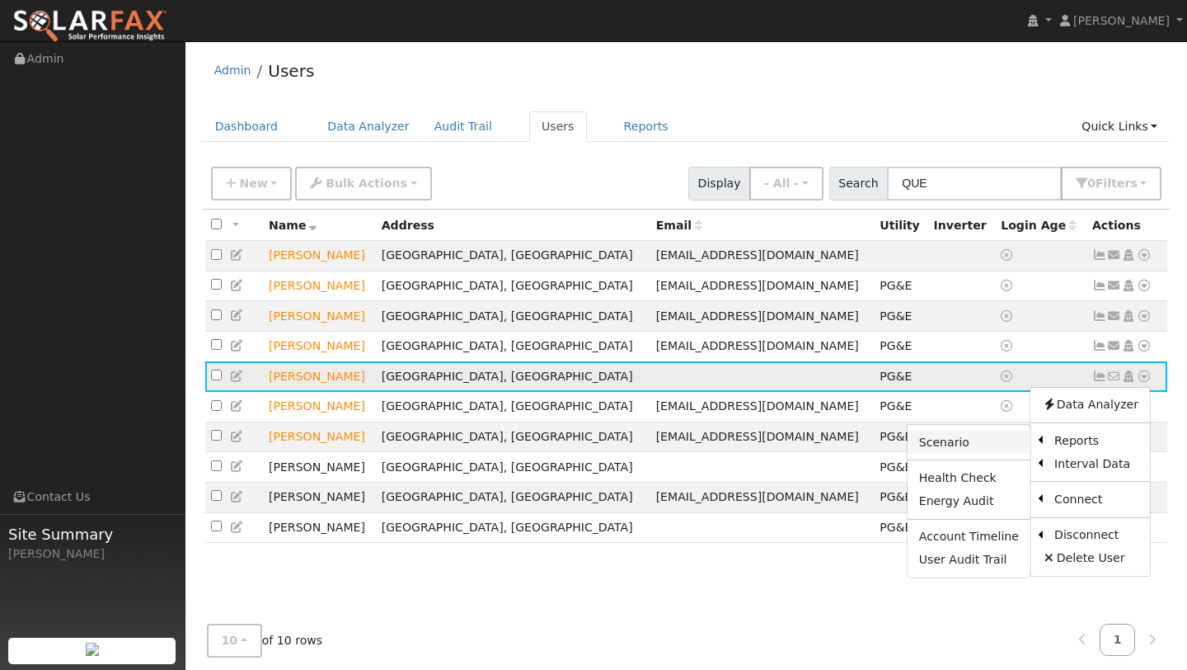
click at [1007, 444] on link "Scenario" at bounding box center [969, 441] width 123 height 23
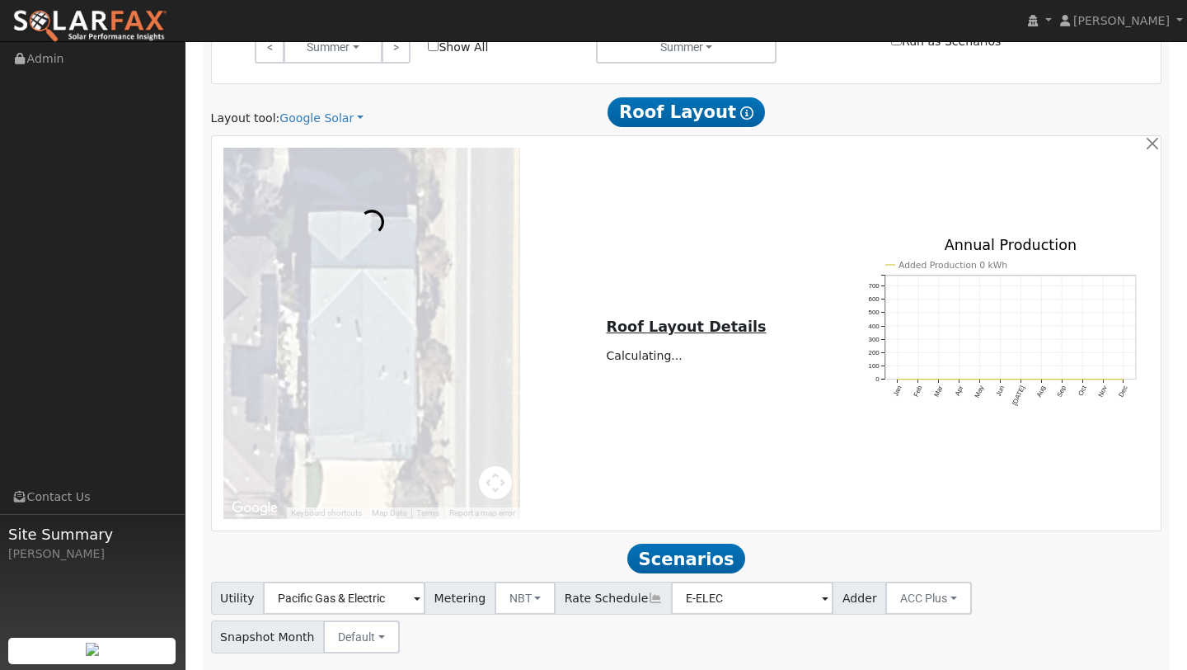
scroll to position [875, 0]
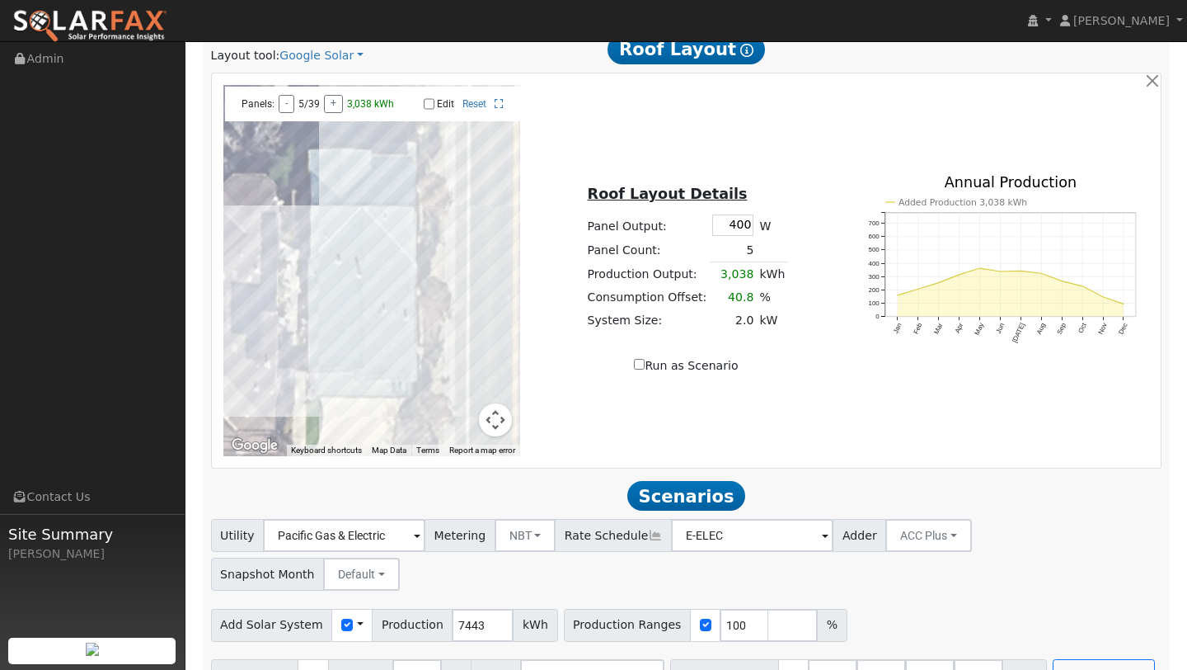
click at [482, 421] on button "Map camera controls" at bounding box center [495, 419] width 33 height 33
click at [468, 415] on button "Zoom out" at bounding box center [454, 419] width 33 height 33
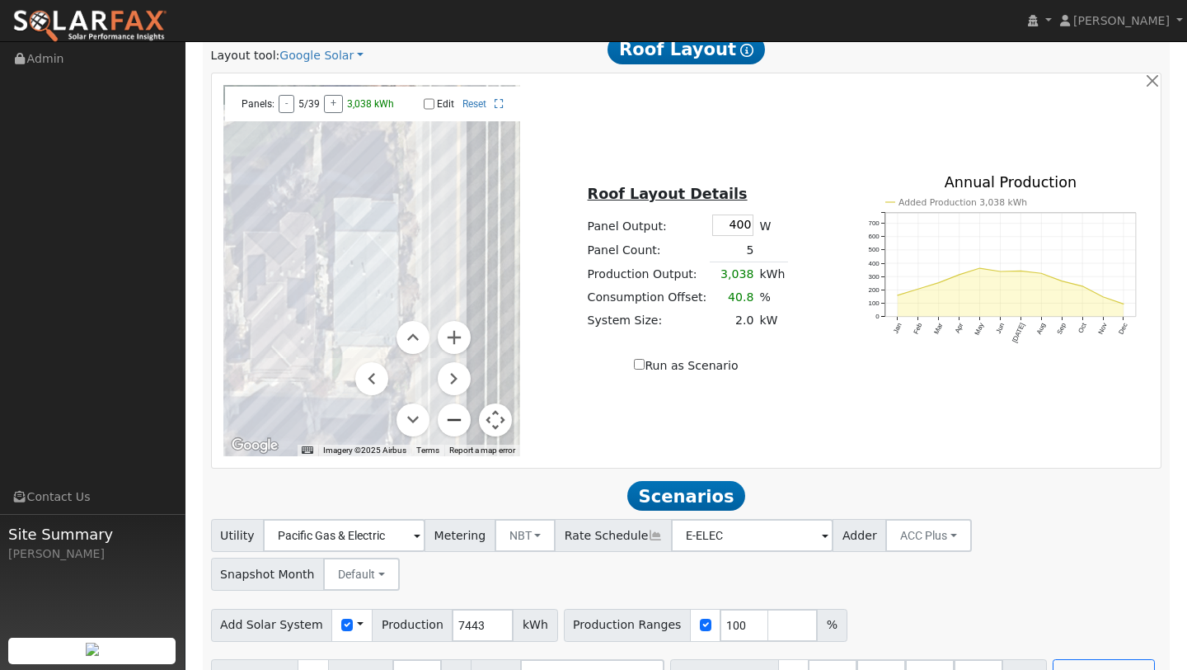
click at [468, 415] on button "Zoom out" at bounding box center [454, 419] width 33 height 33
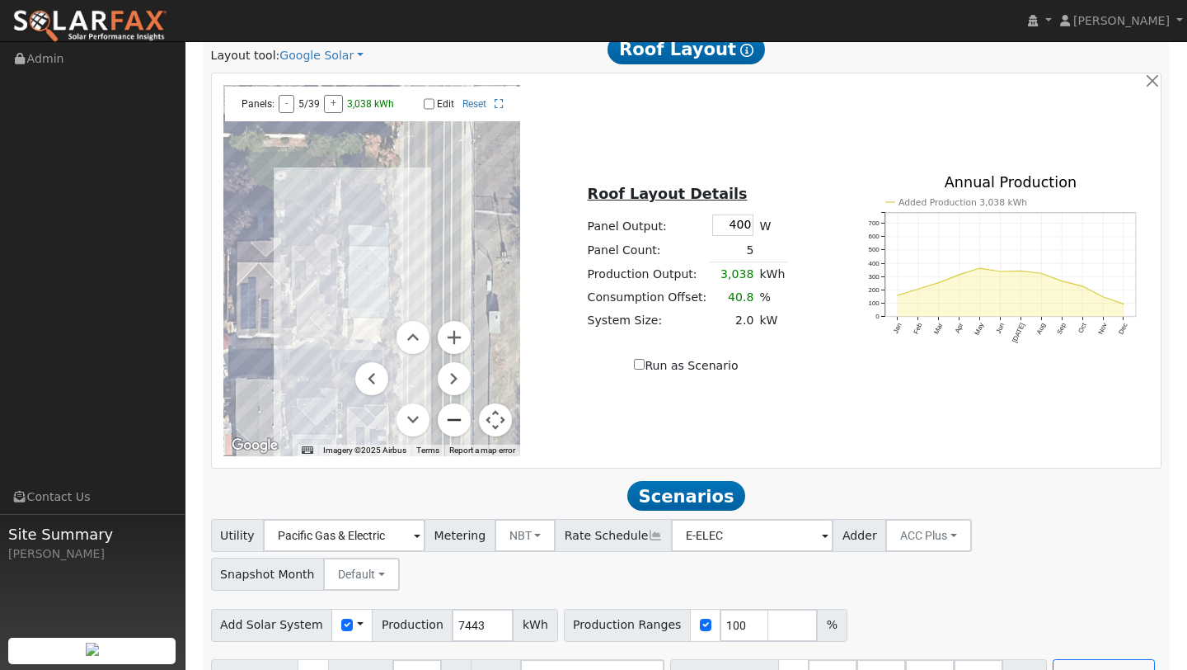
click at [468, 415] on button "Zoom out" at bounding box center [454, 419] width 33 height 33
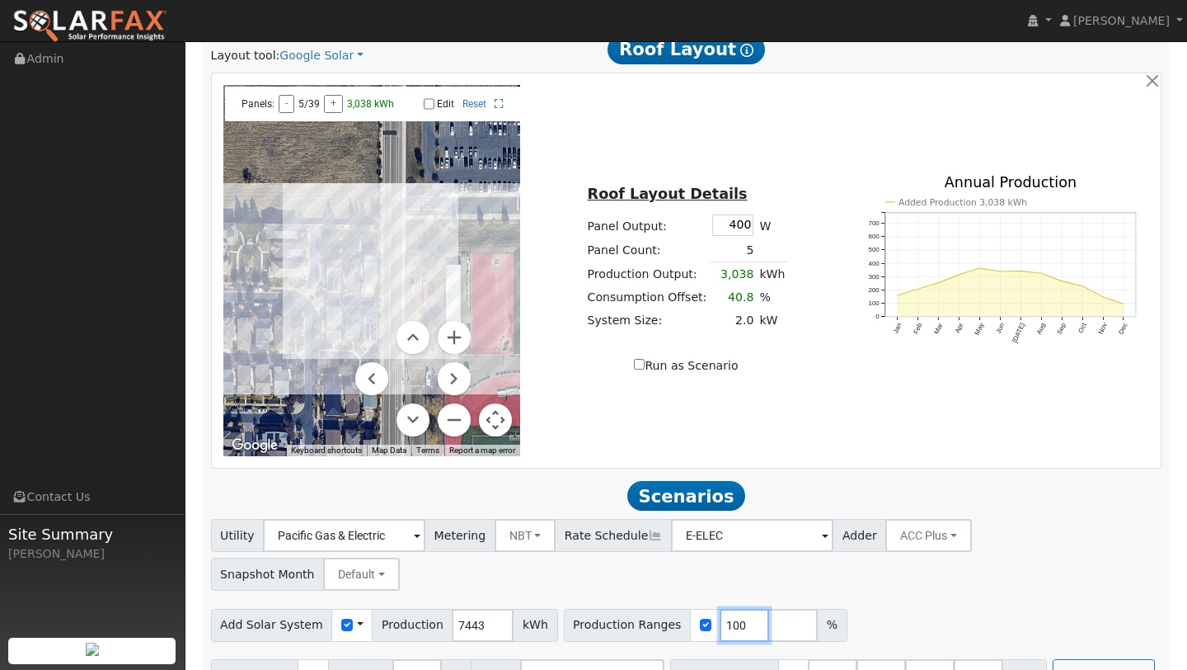
click at [727, 609] on input "100" at bounding box center [744, 625] width 49 height 33
type input "136"
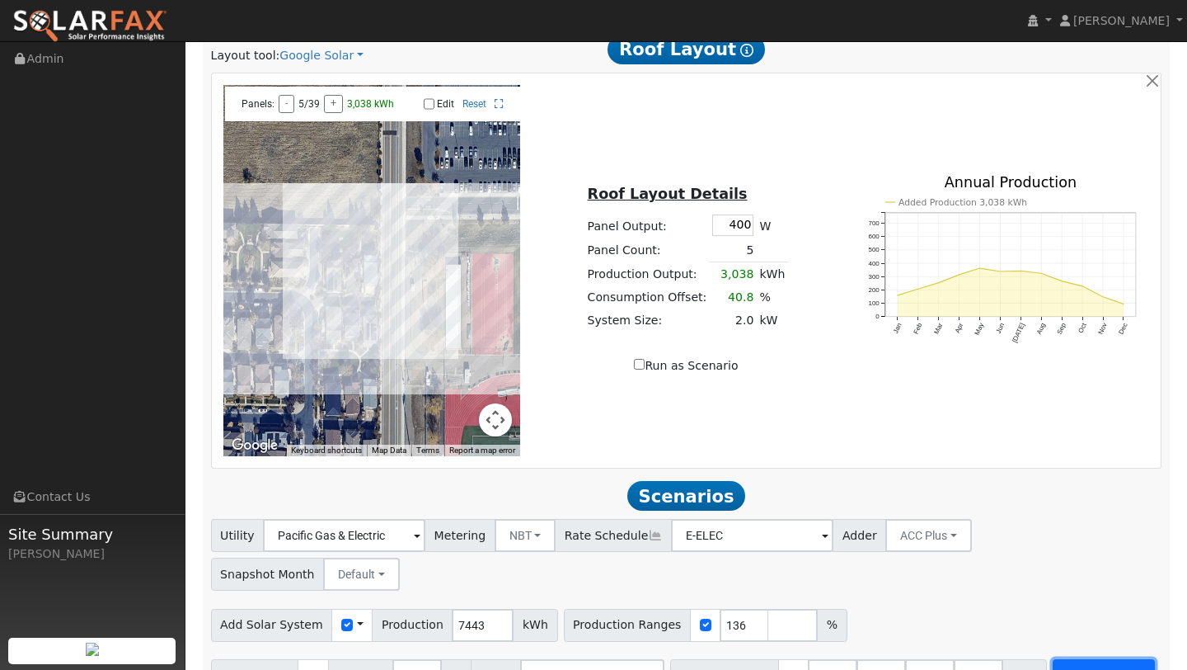
click at [1110, 659] on button "Run Scenarios" at bounding box center [1103, 675] width 101 height 33
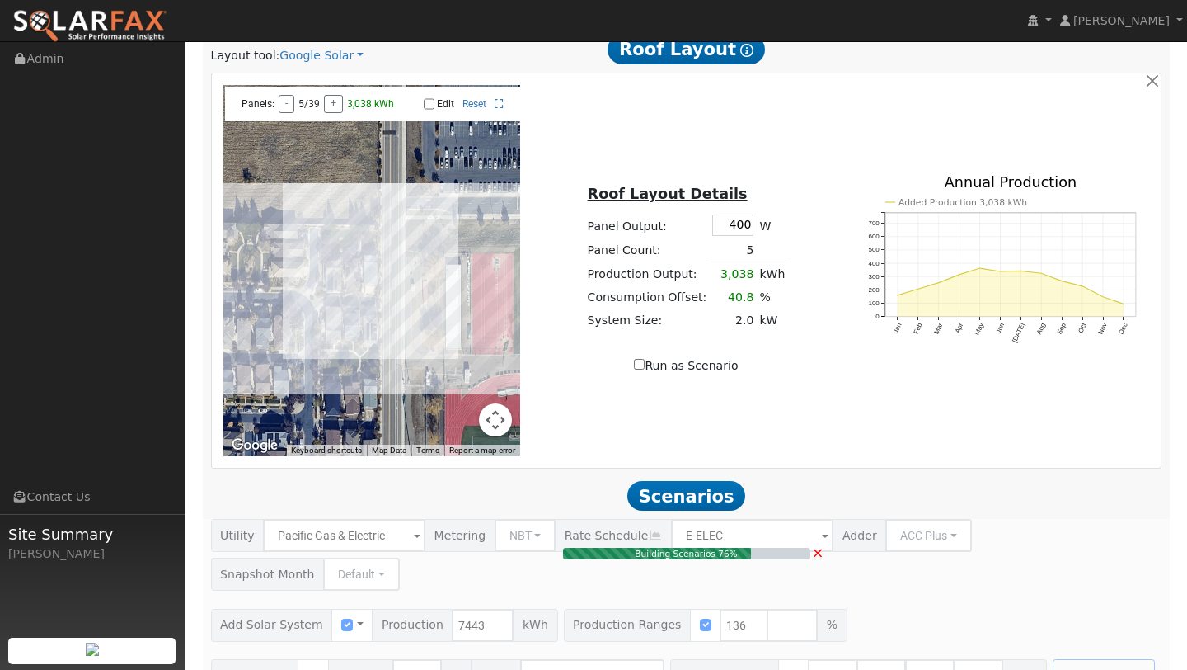
type input "6.7"
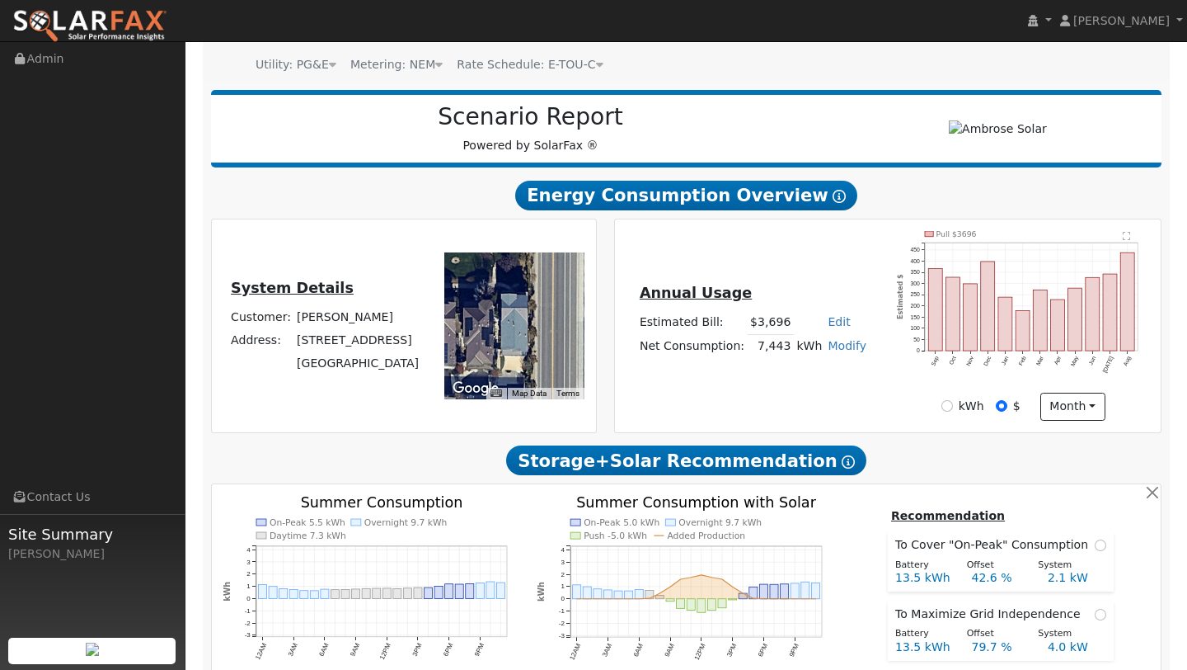
scroll to position [0, 0]
